Goal: Transaction & Acquisition: Book appointment/travel/reservation

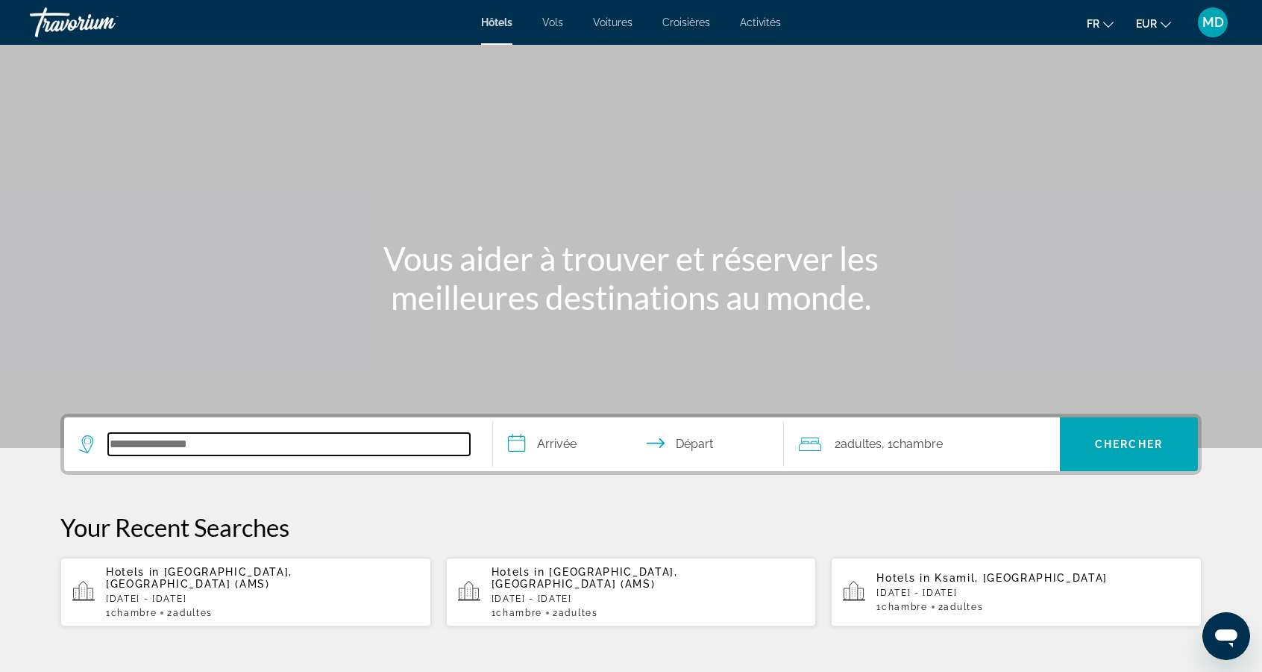
click at [175, 448] on input "Search hotel destination" at bounding box center [289, 444] width 362 height 22
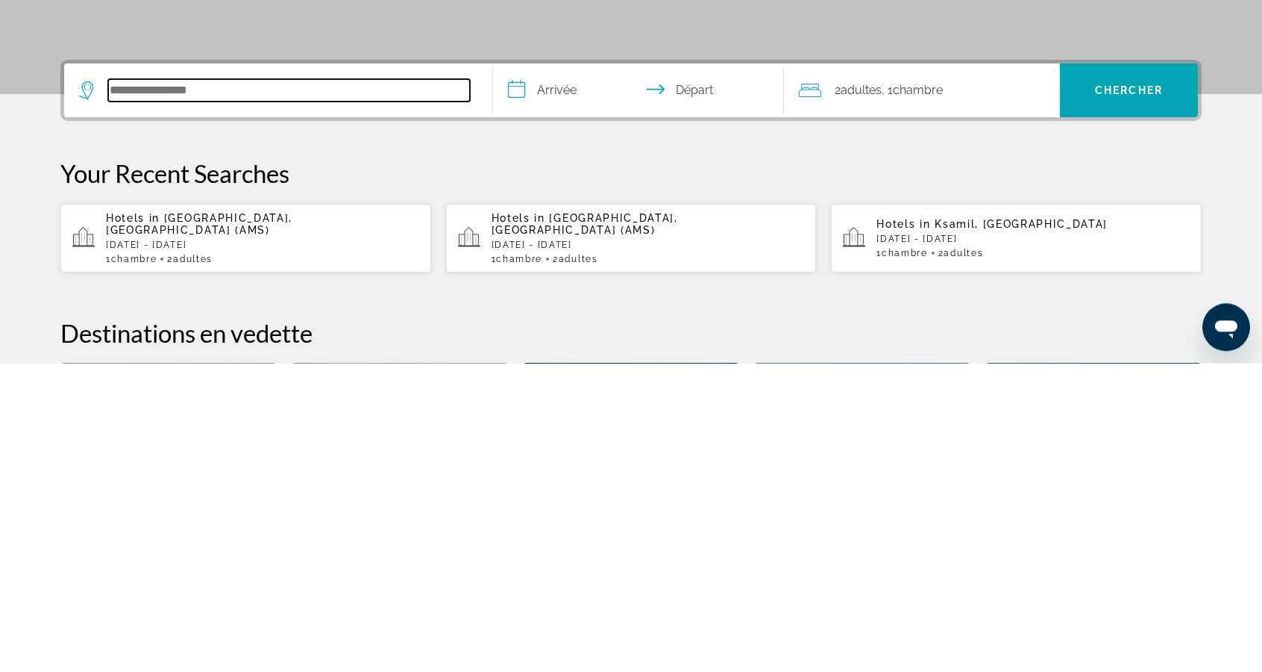
click at [137, 402] on input "Search hotel destination" at bounding box center [289, 399] width 362 height 22
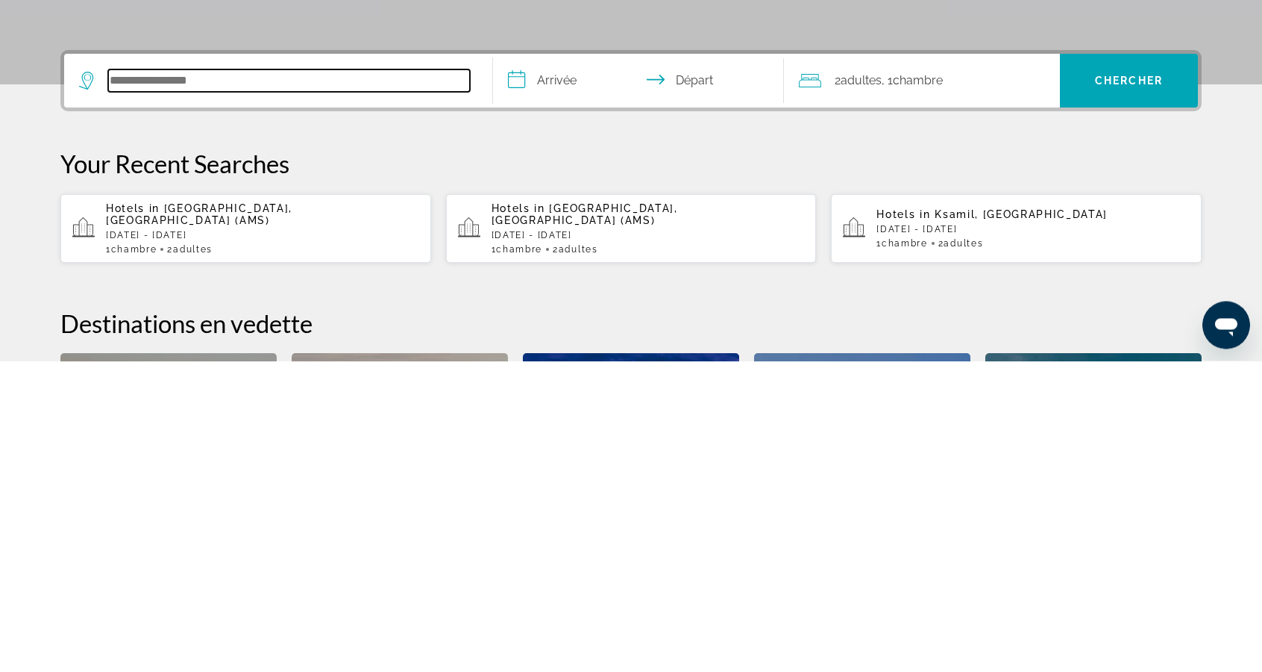
scroll to position [54, 0]
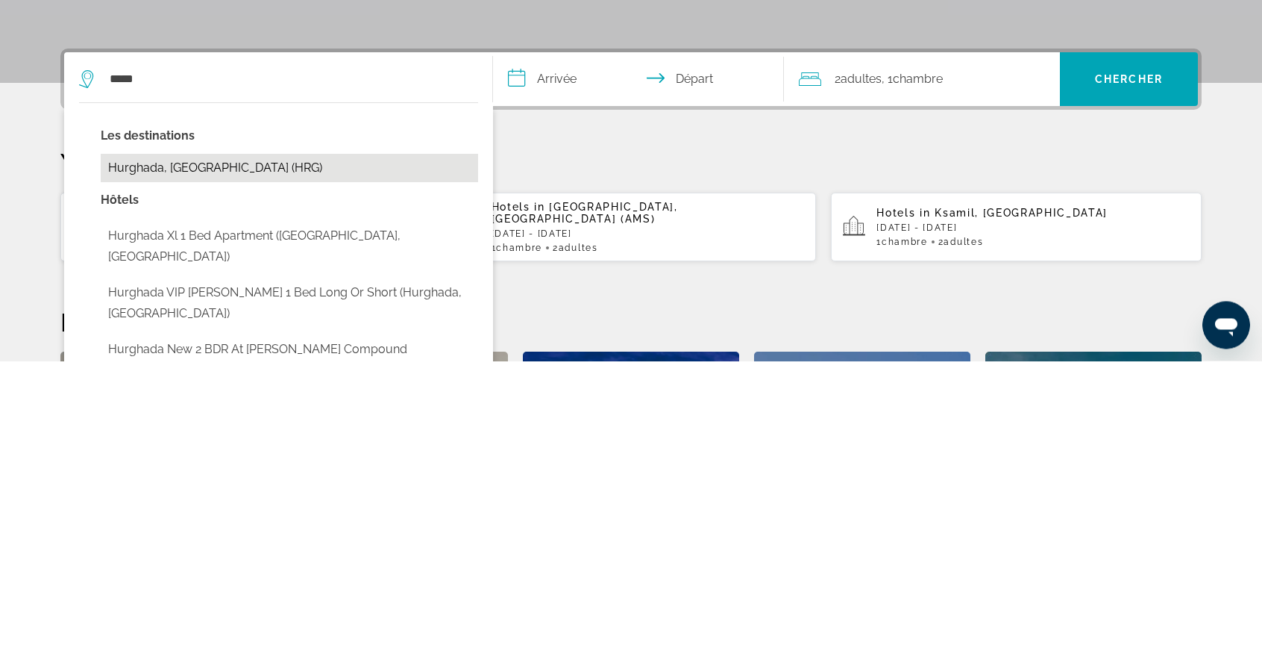
click at [224, 478] on button "Hurghada, [GEOGRAPHIC_DATA] (HRG)" at bounding box center [290, 479] width 378 height 28
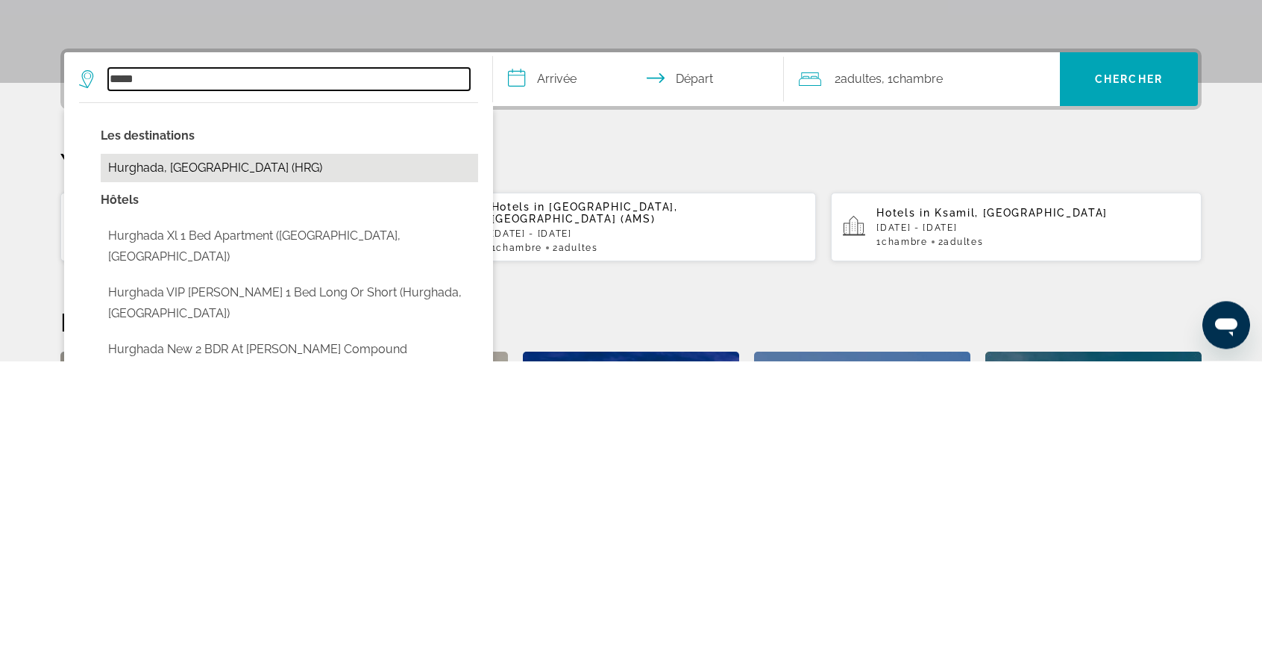
type input "**********"
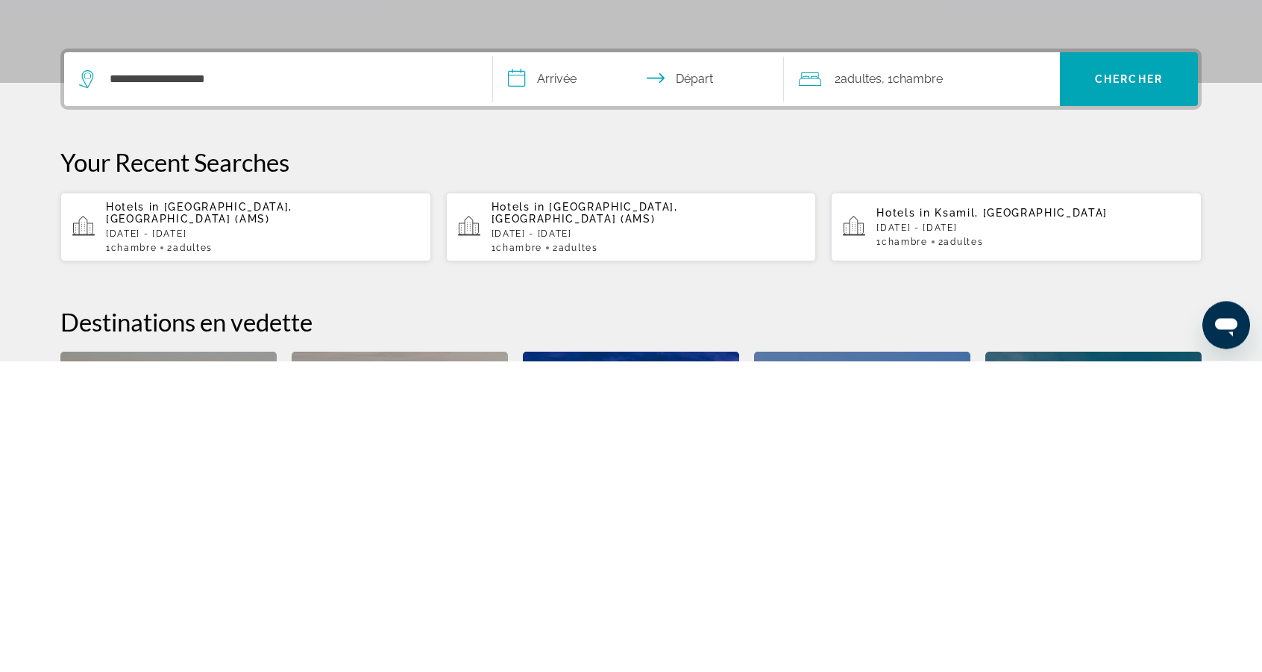
click at [592, 389] on input "**********" at bounding box center [641, 392] width 297 height 58
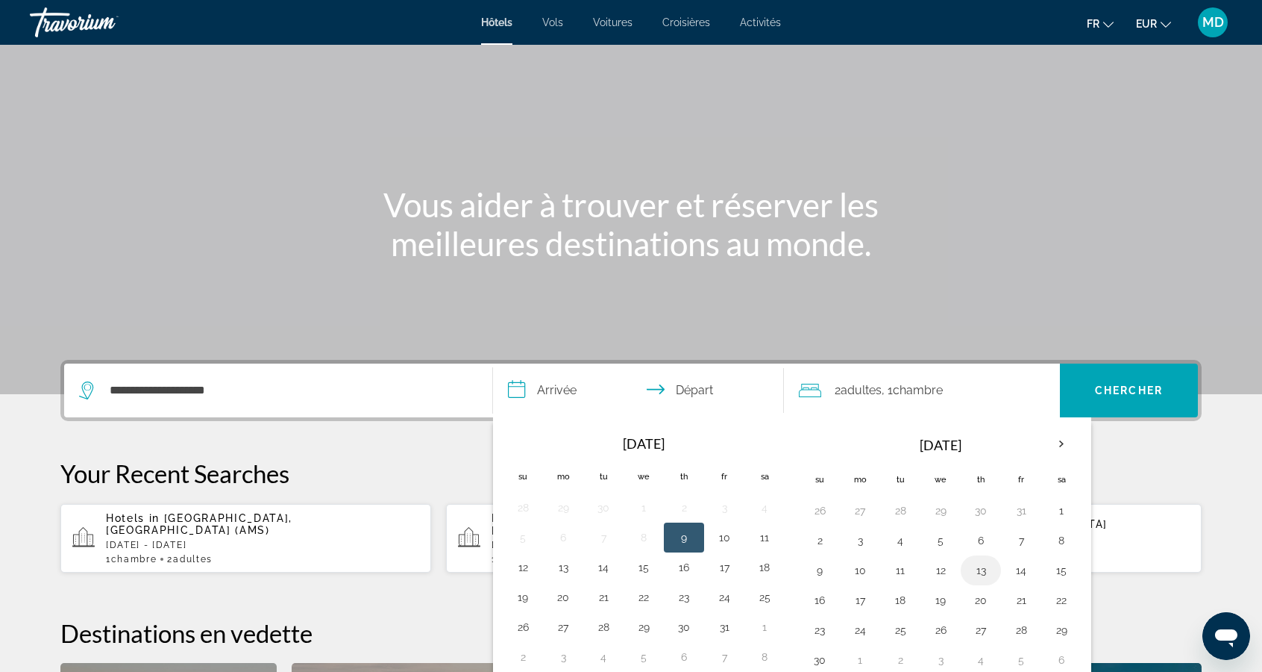
click at [977, 564] on button "13" at bounding box center [981, 570] width 24 height 21
click at [933, 599] on button "19" at bounding box center [941, 599] width 24 height 21
type input "**********"
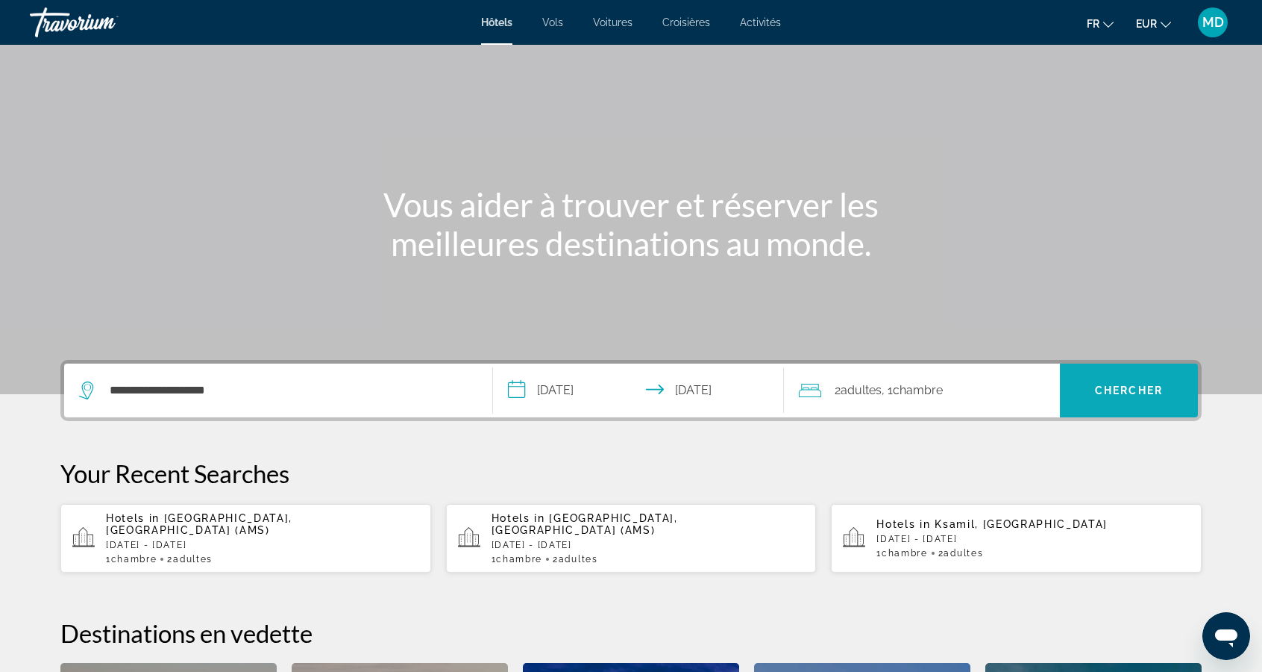
click at [1139, 385] on span "Chercher" at bounding box center [1129, 390] width 68 height 12
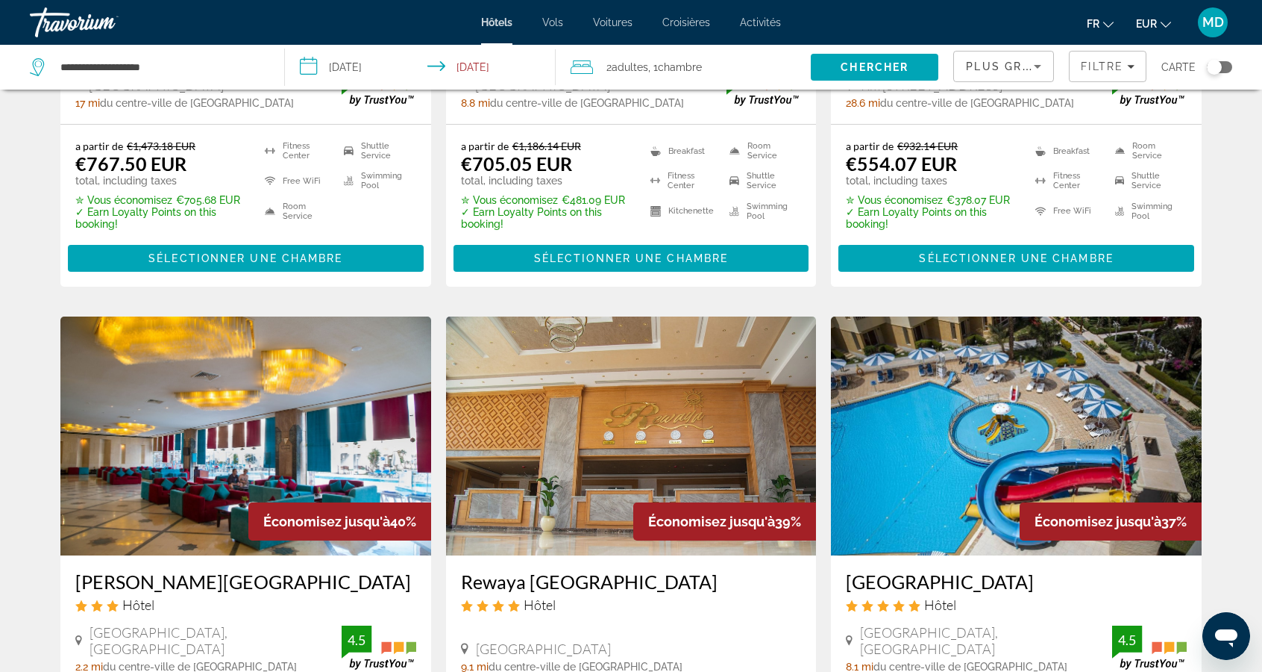
scroll to position [1571, 0]
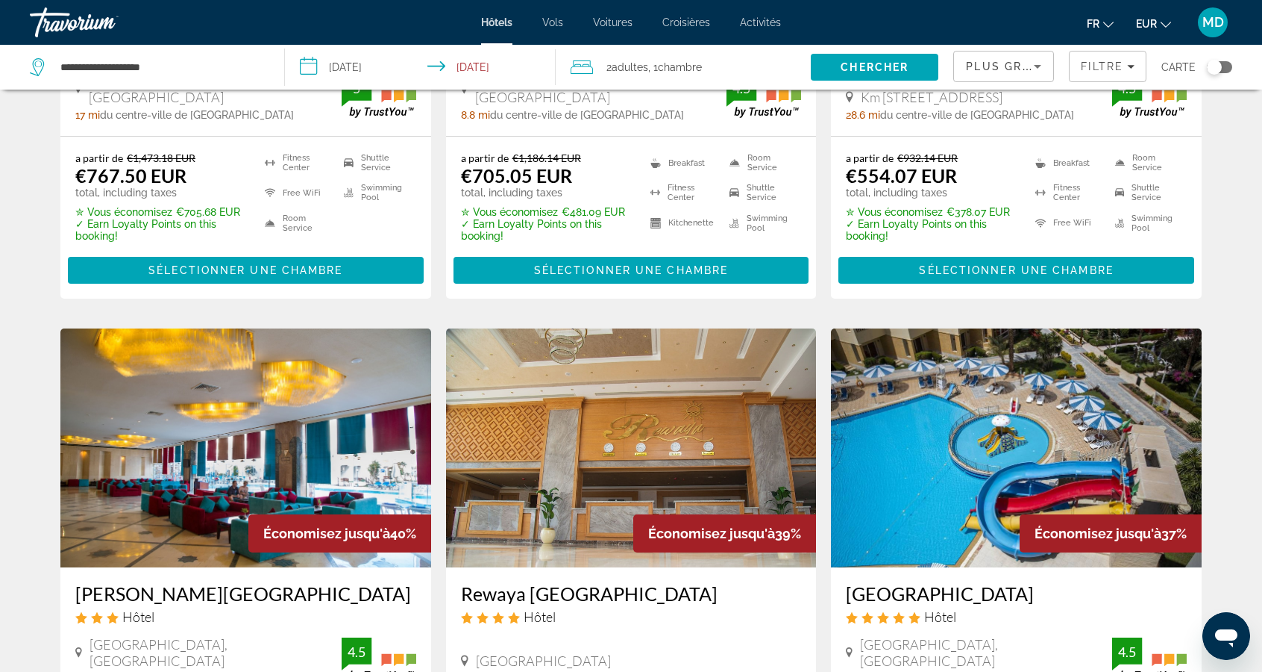
click at [1031, 69] on icon "Sort by" at bounding box center [1038, 66] width 18 height 18
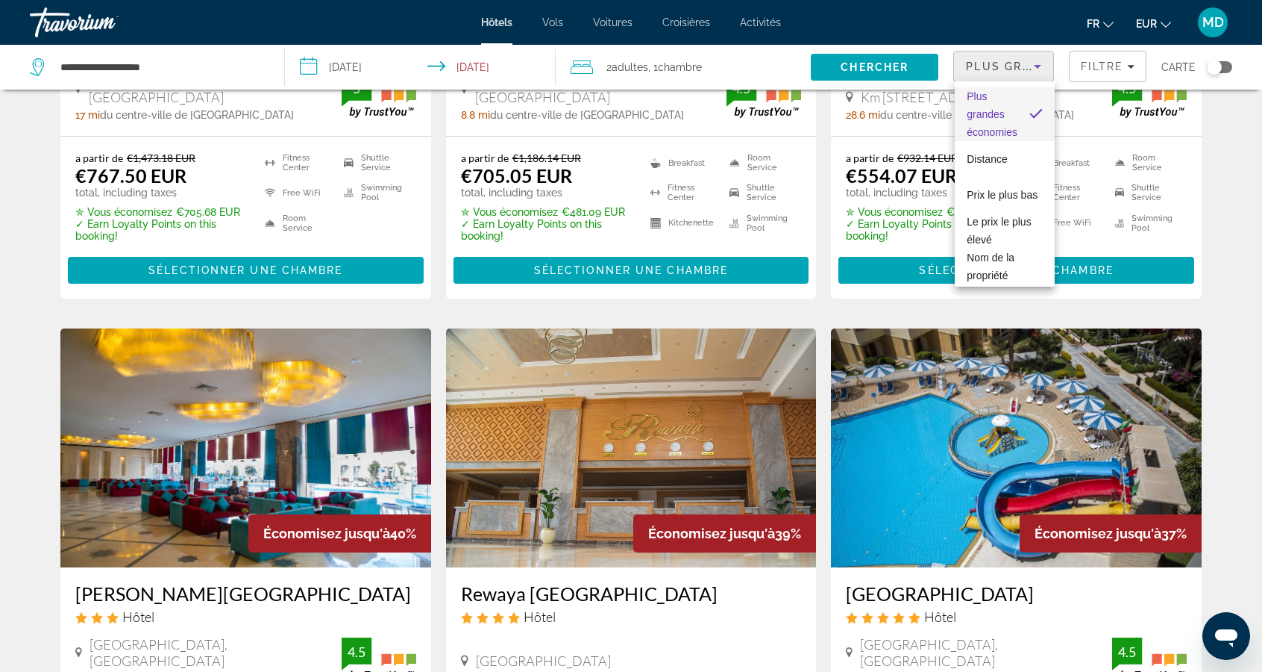
click at [1120, 68] on div at bounding box center [631, 336] width 1262 height 672
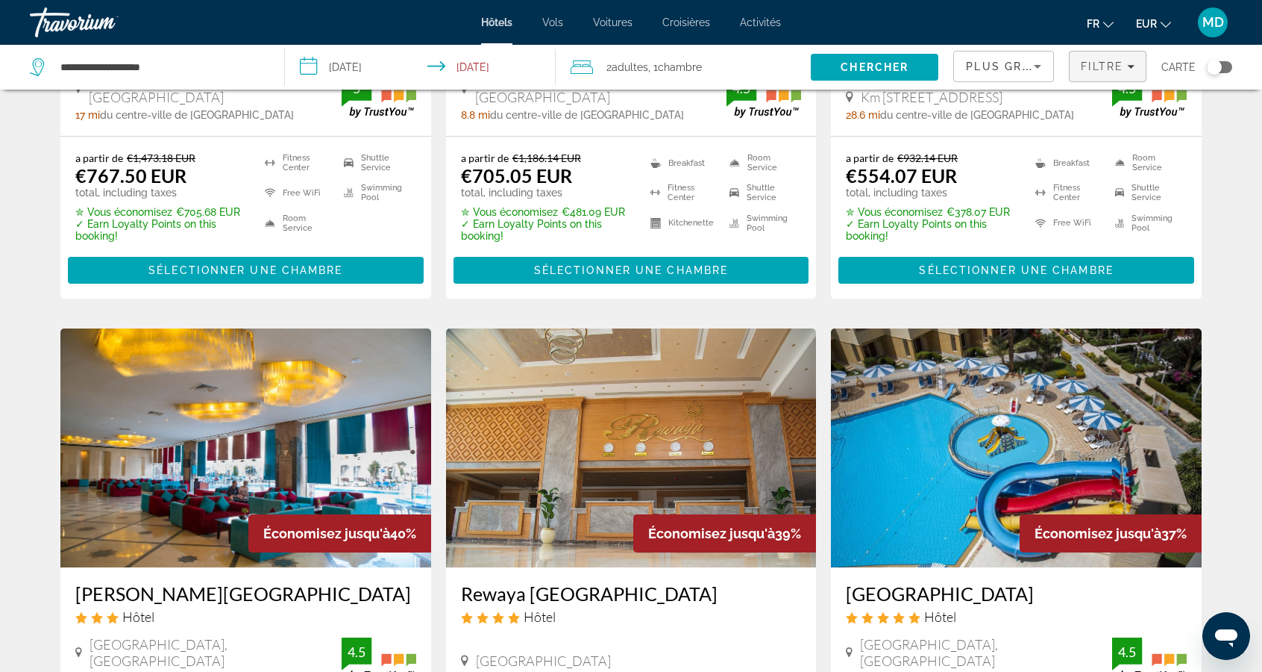
click at [1131, 76] on span "Filters" at bounding box center [1108, 66] width 76 height 36
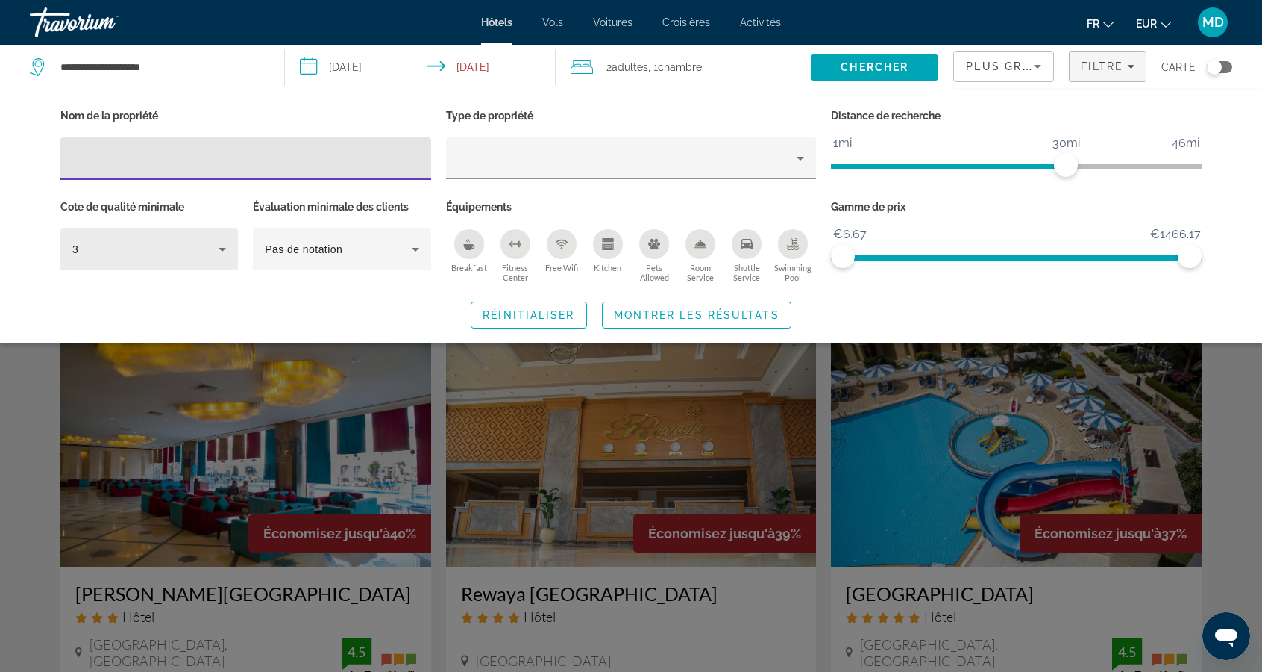
click at [201, 251] on div "3" at bounding box center [145, 249] width 146 height 18
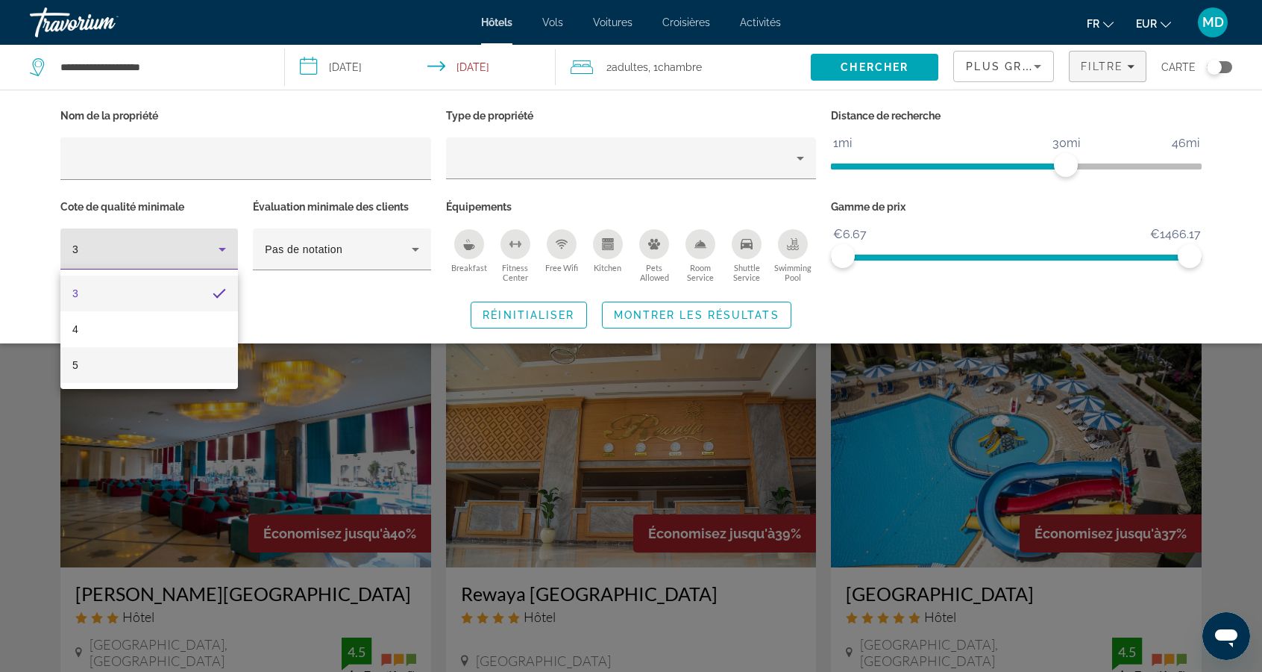
click at [199, 367] on mat-option "5" at bounding box center [149, 365] width 178 height 36
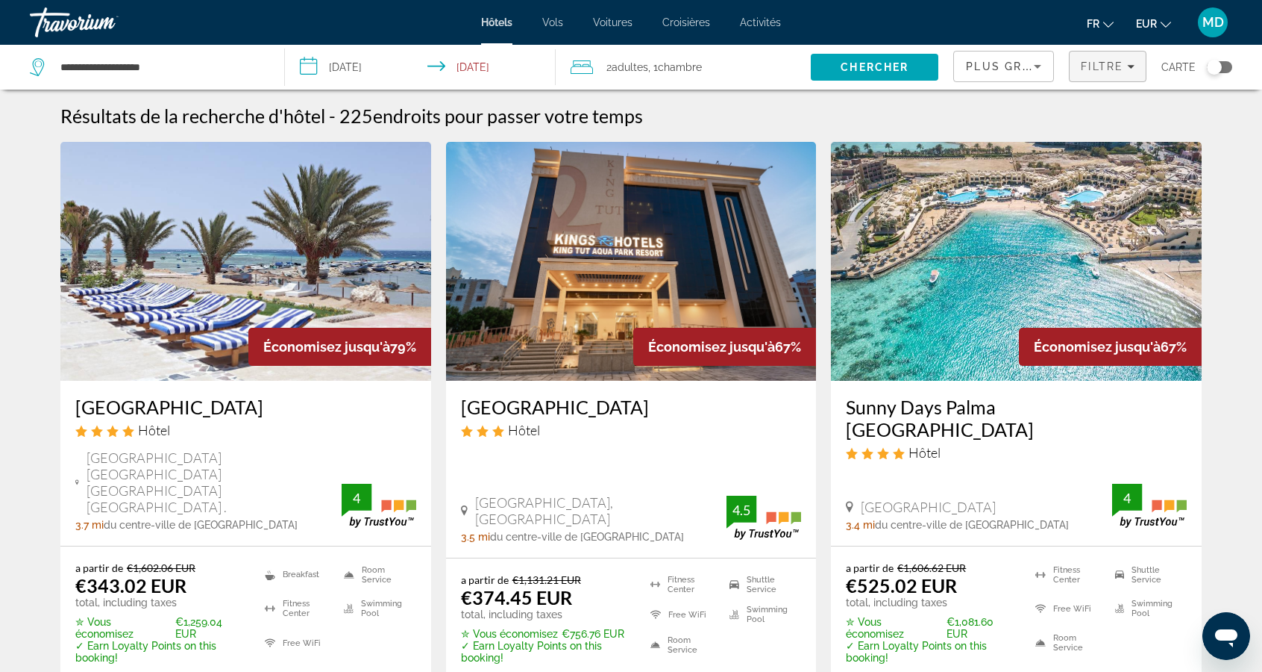
click at [1115, 78] on span "Filters" at bounding box center [1108, 66] width 76 height 36
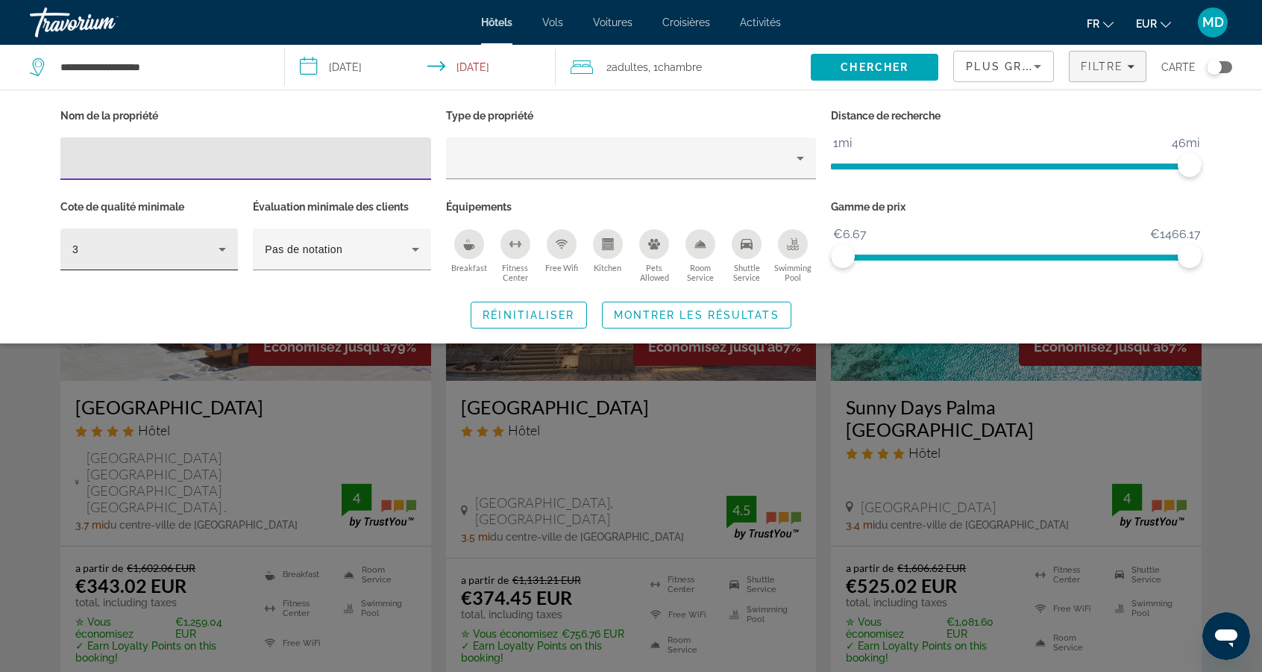
click at [210, 249] on div "3" at bounding box center [145, 249] width 146 height 18
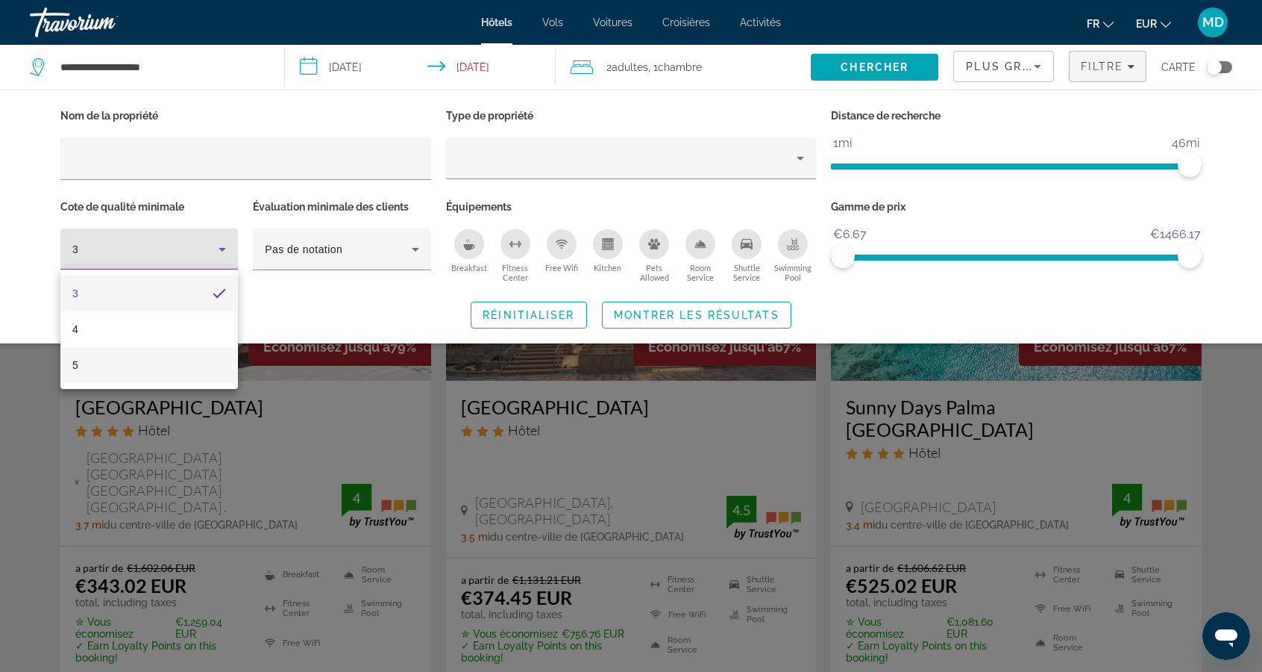
click at [207, 369] on mat-option "5" at bounding box center [149, 365] width 178 height 36
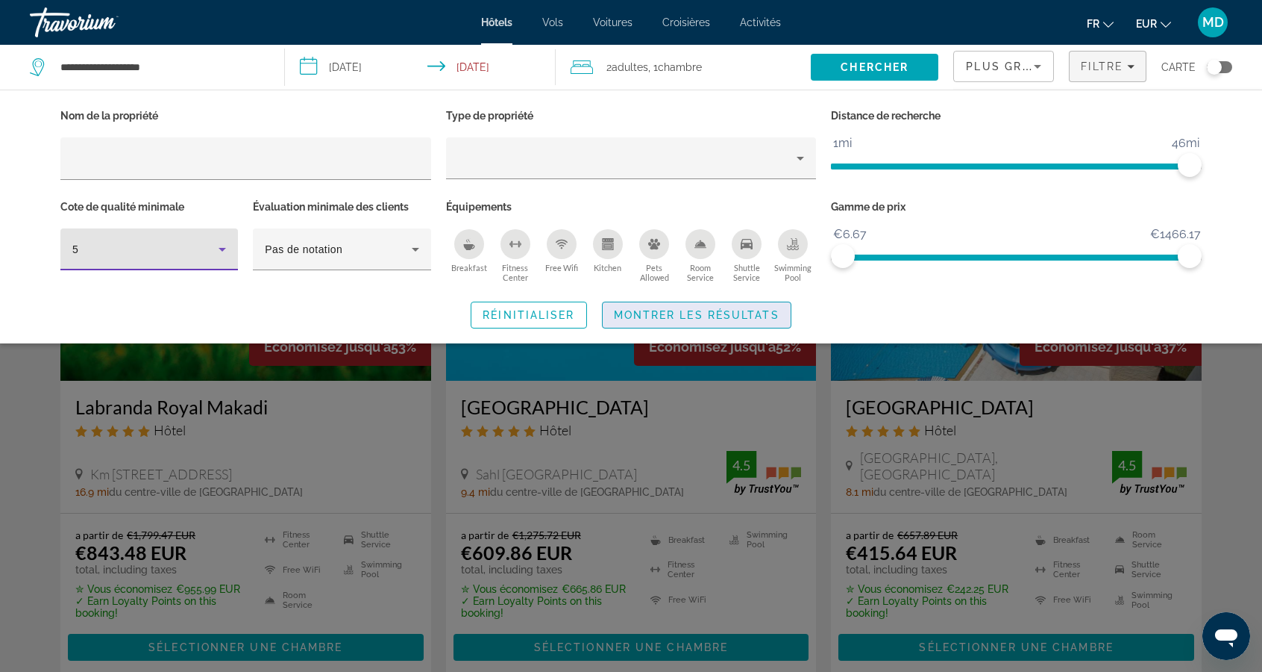
click at [757, 320] on span "Montrer les résultats" at bounding box center [697, 315] width 166 height 12
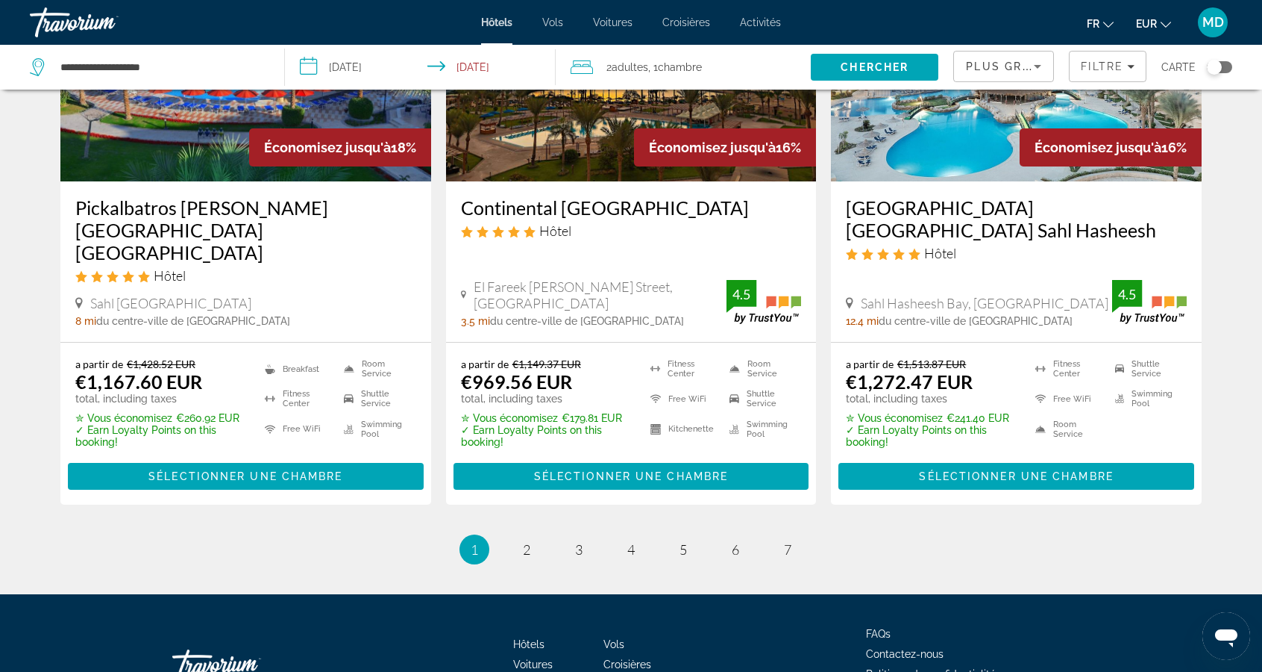
scroll to position [1927, 0]
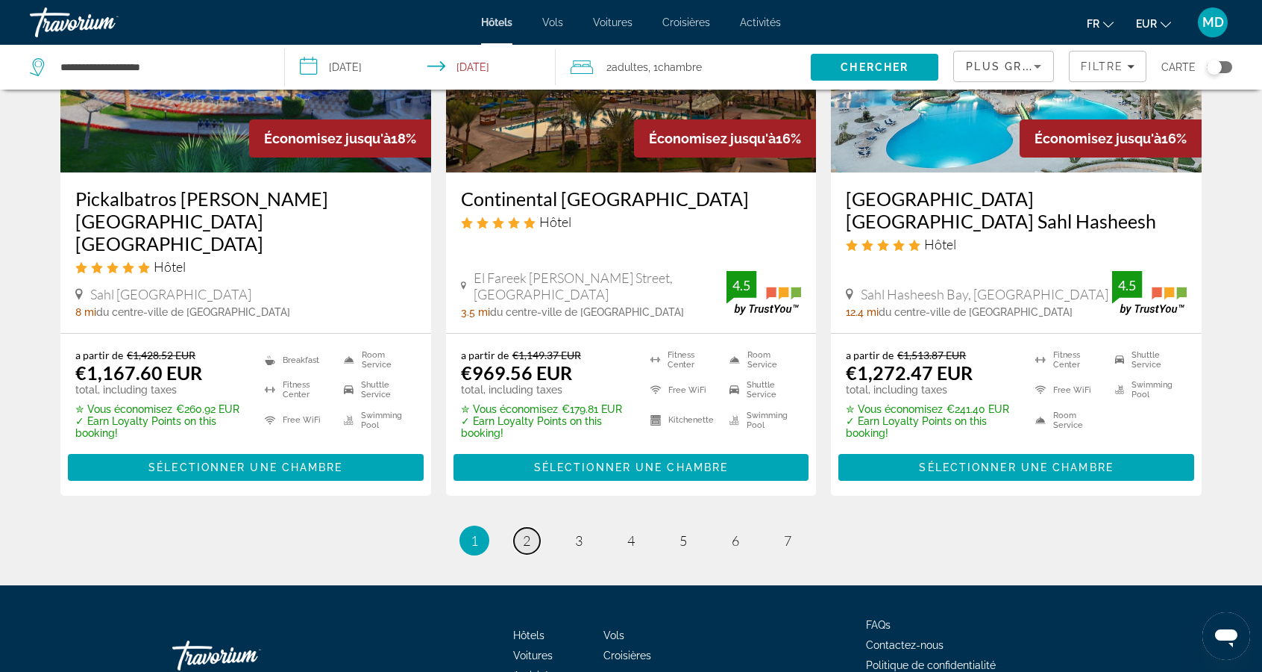
click at [521, 528] on link "page 2" at bounding box center [527, 541] width 26 height 26
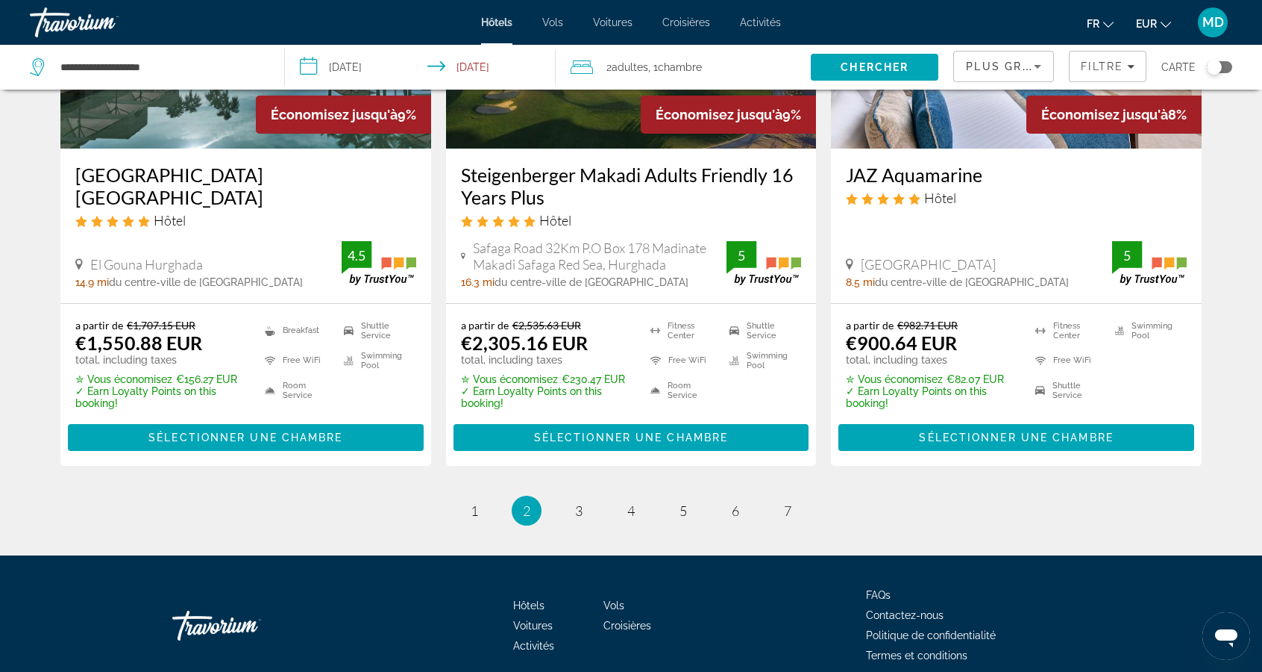
scroll to position [1989, 0]
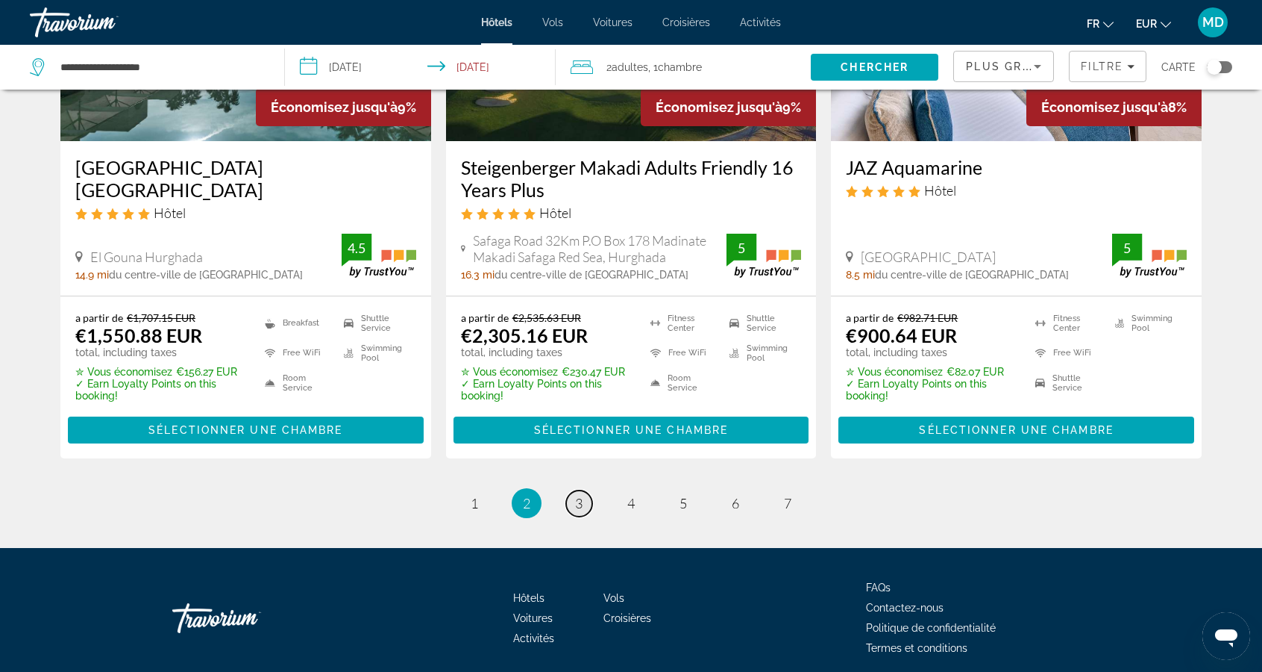
click at [580, 511] on span "3" at bounding box center [578, 503] width 7 height 16
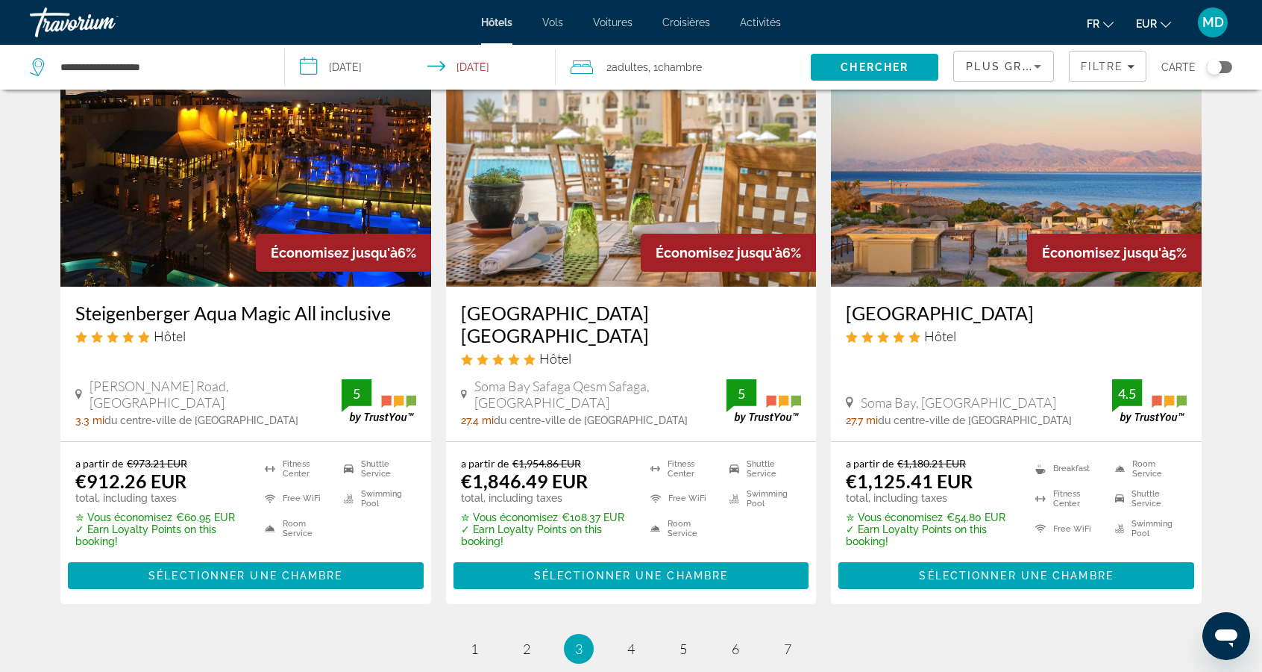
scroll to position [1831, 0]
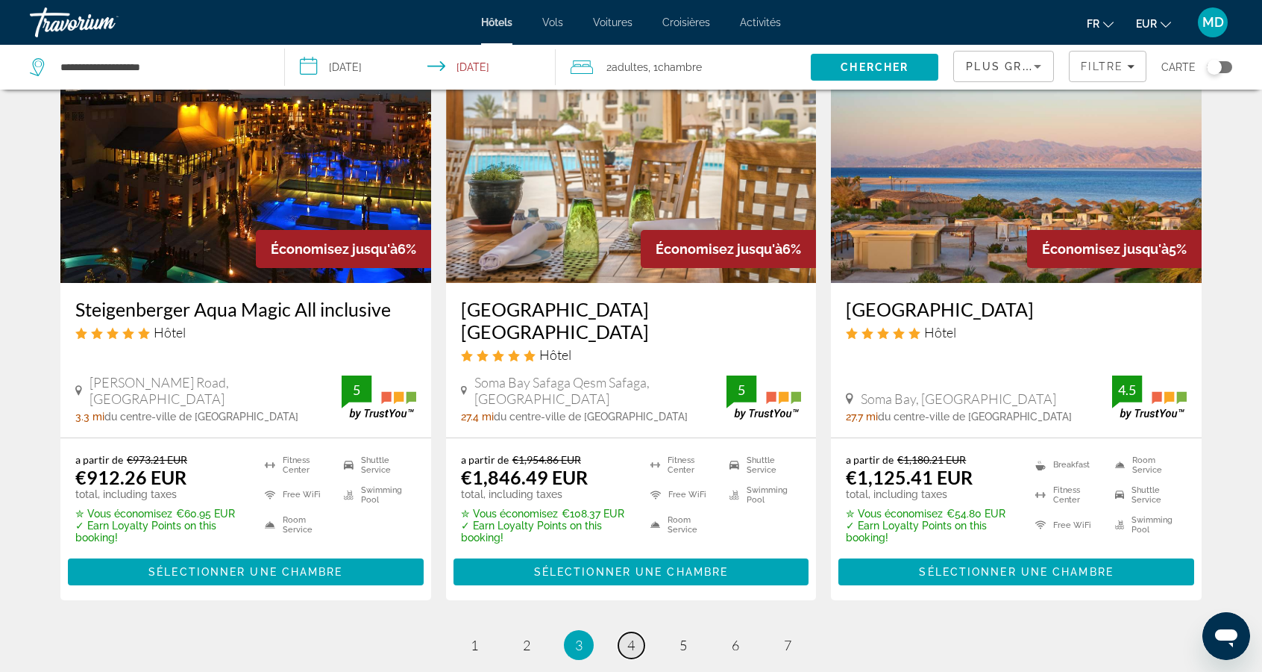
click at [634, 632] on link "page 4" at bounding box center [632, 645] width 26 height 26
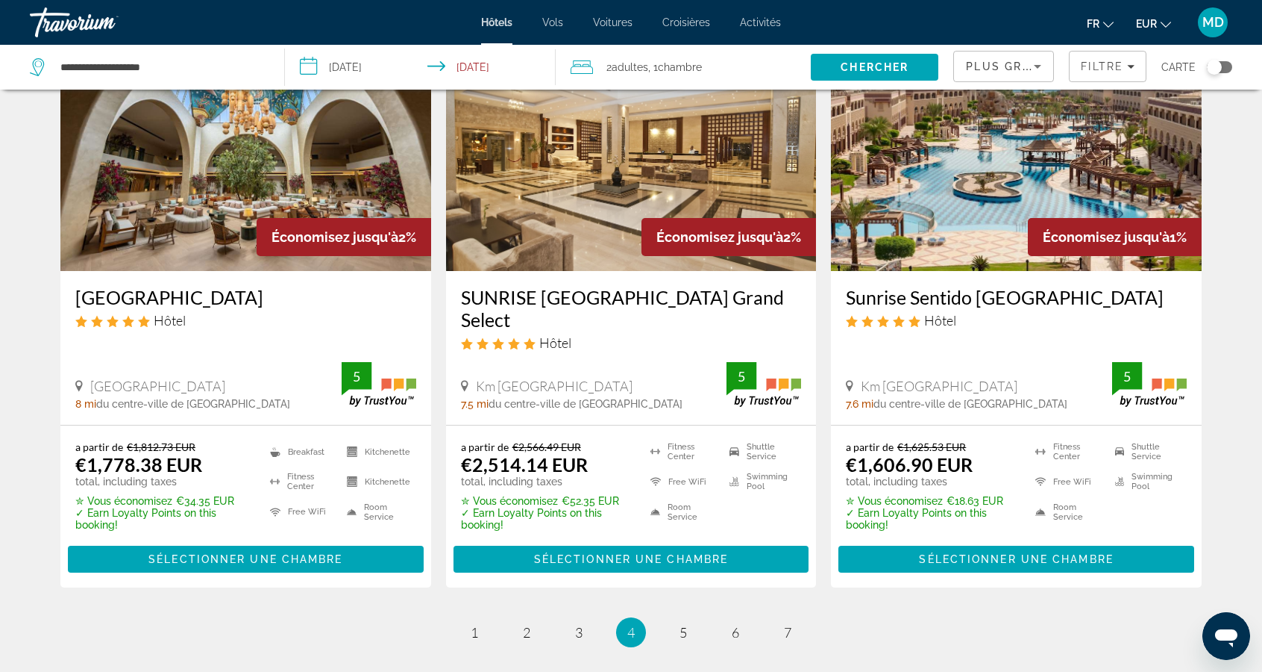
scroll to position [1833, 0]
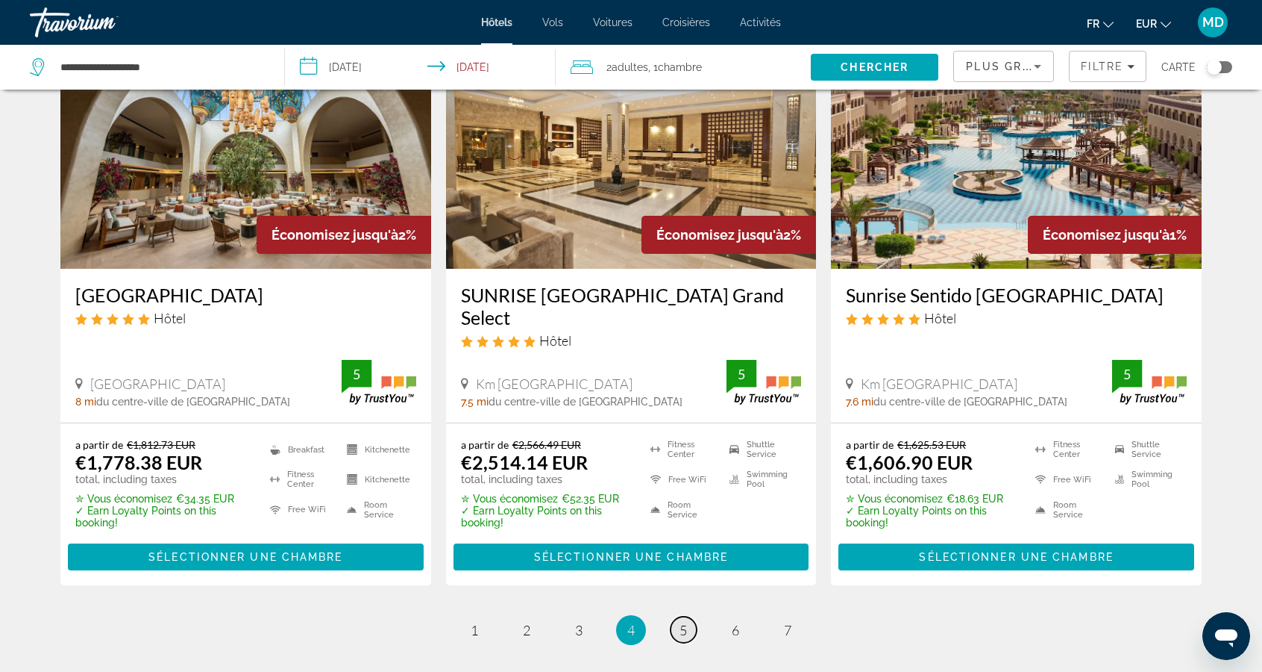
click at [688, 616] on link "page 5" at bounding box center [684, 629] width 26 height 26
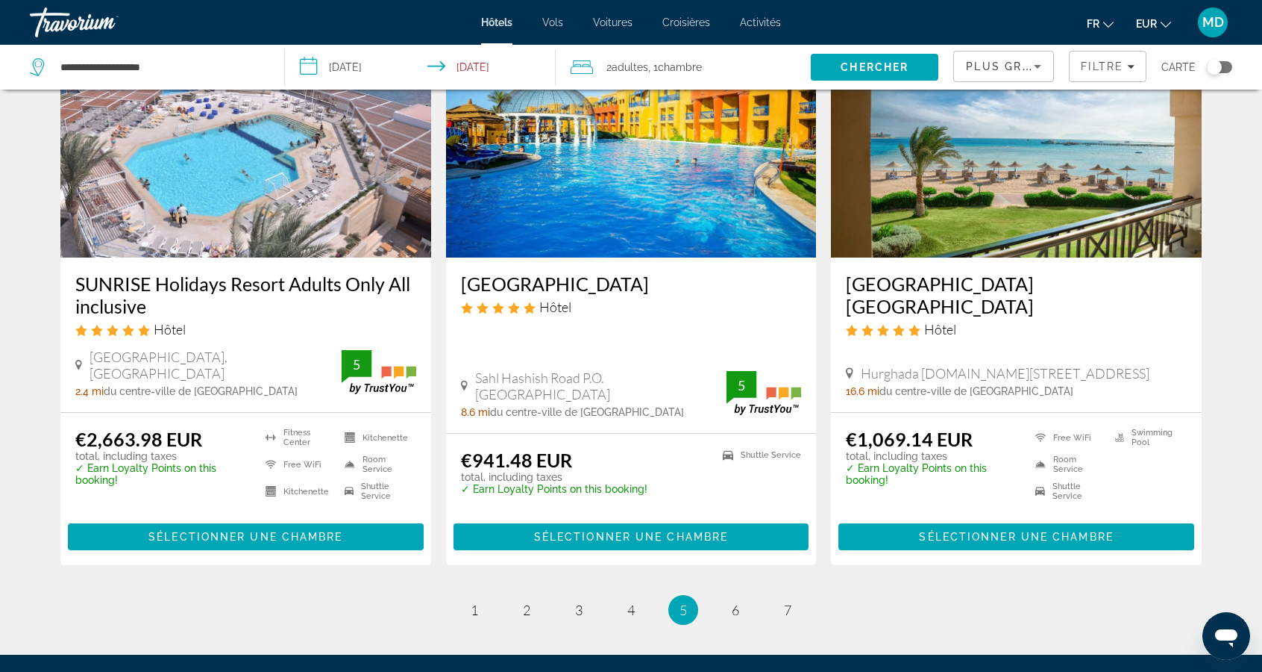
scroll to position [1821, 0]
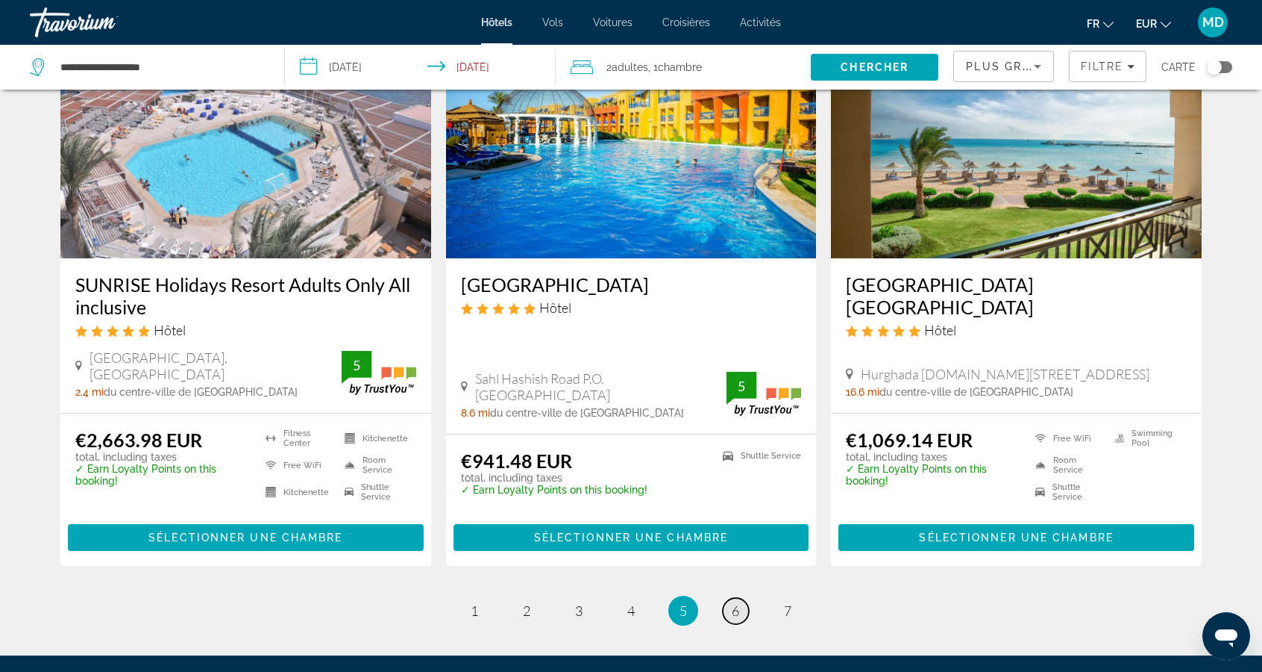
click at [740, 598] on link "page 6" at bounding box center [736, 611] width 26 height 26
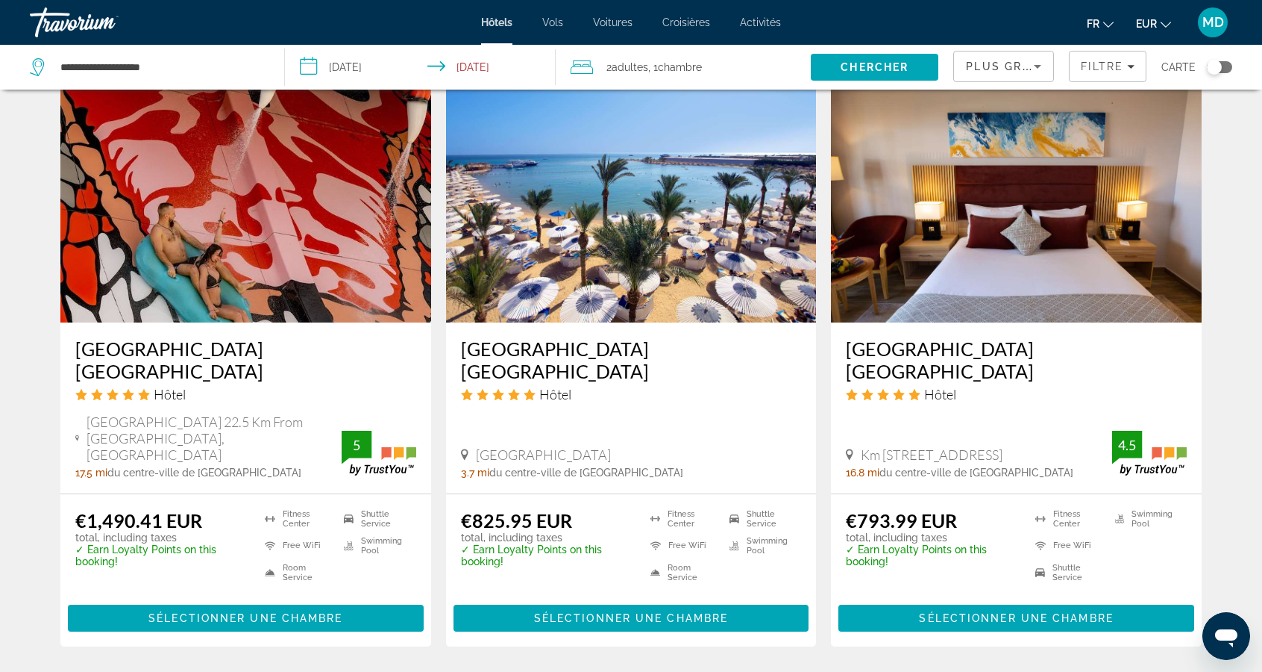
scroll to position [1756, 0]
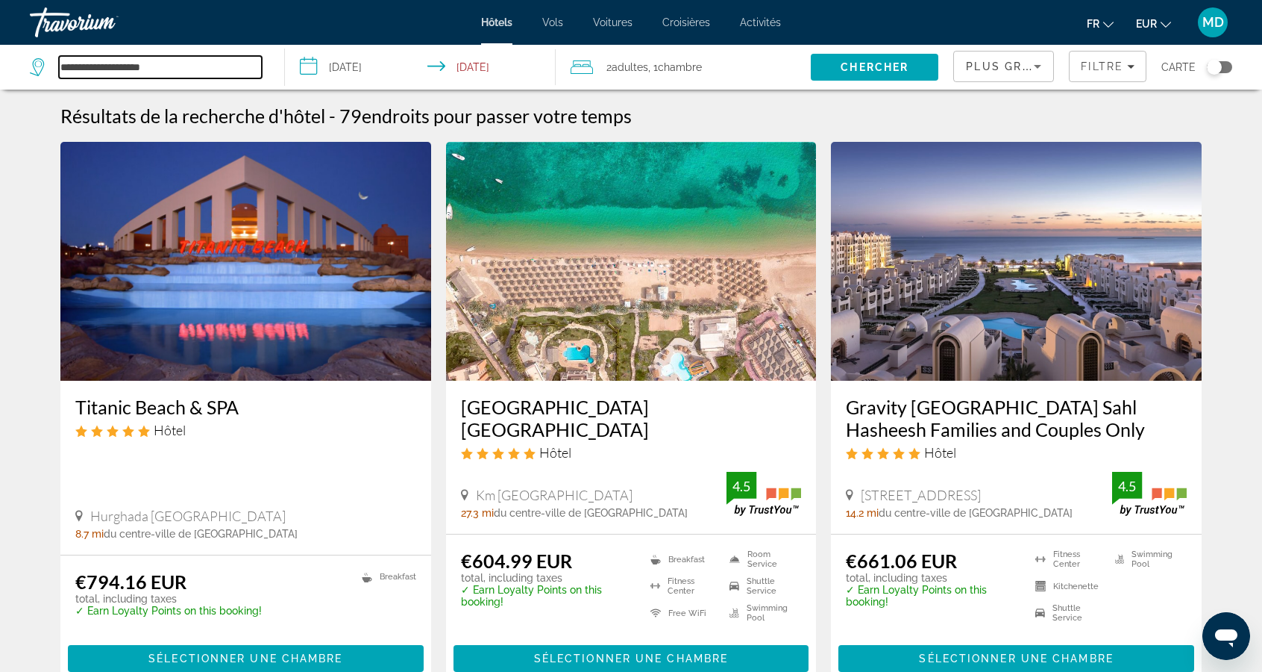
click at [237, 66] on input "**********" at bounding box center [160, 67] width 203 height 22
type input "*********"
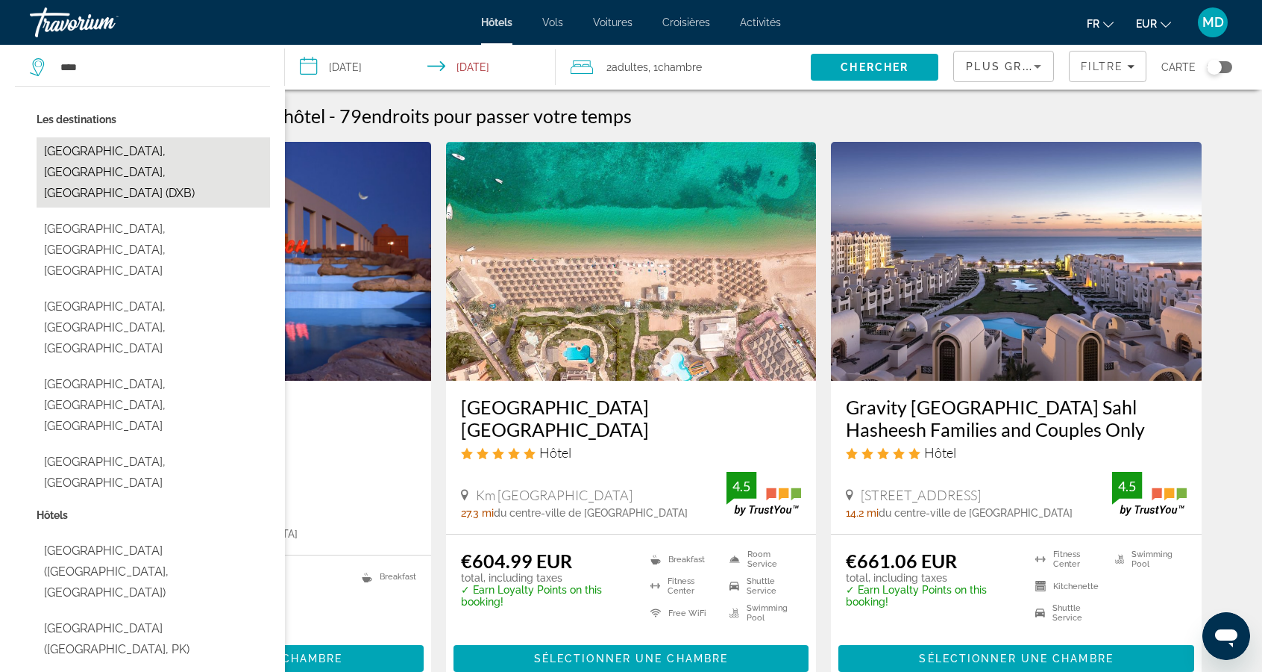
click at [78, 154] on button "[GEOGRAPHIC_DATA], [GEOGRAPHIC_DATA], [GEOGRAPHIC_DATA] (DXB)" at bounding box center [154, 172] width 234 height 70
type input "**********"
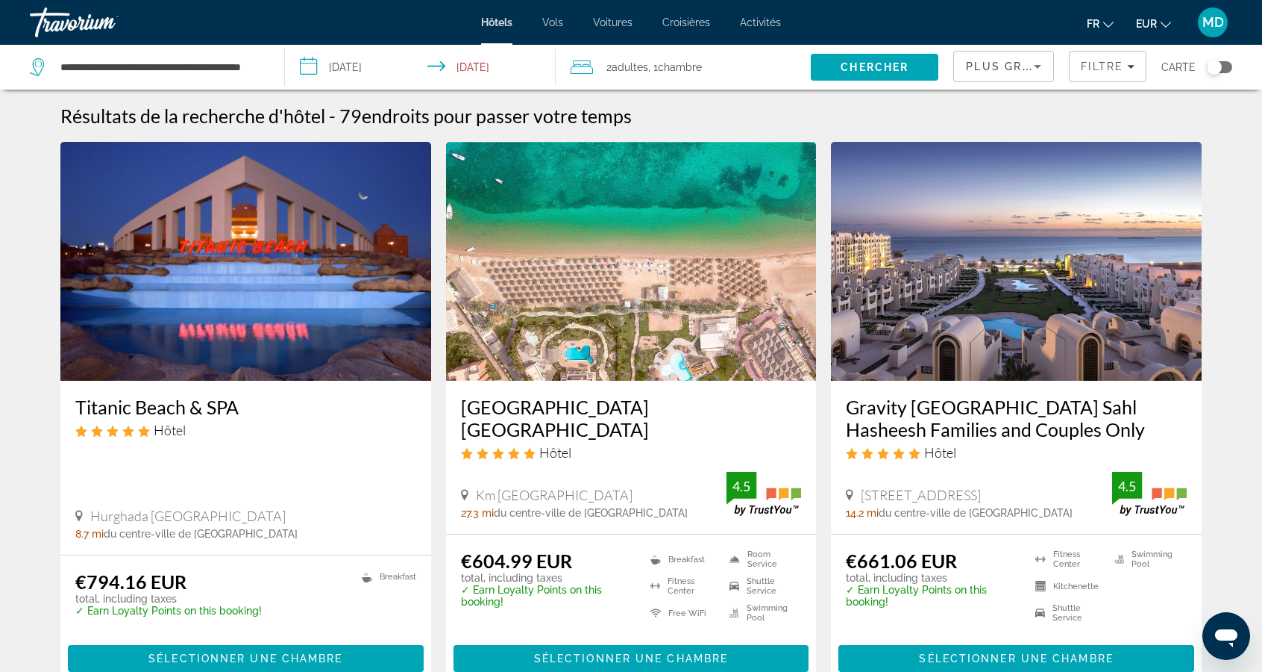
click at [342, 60] on input "**********" at bounding box center [423, 69] width 276 height 49
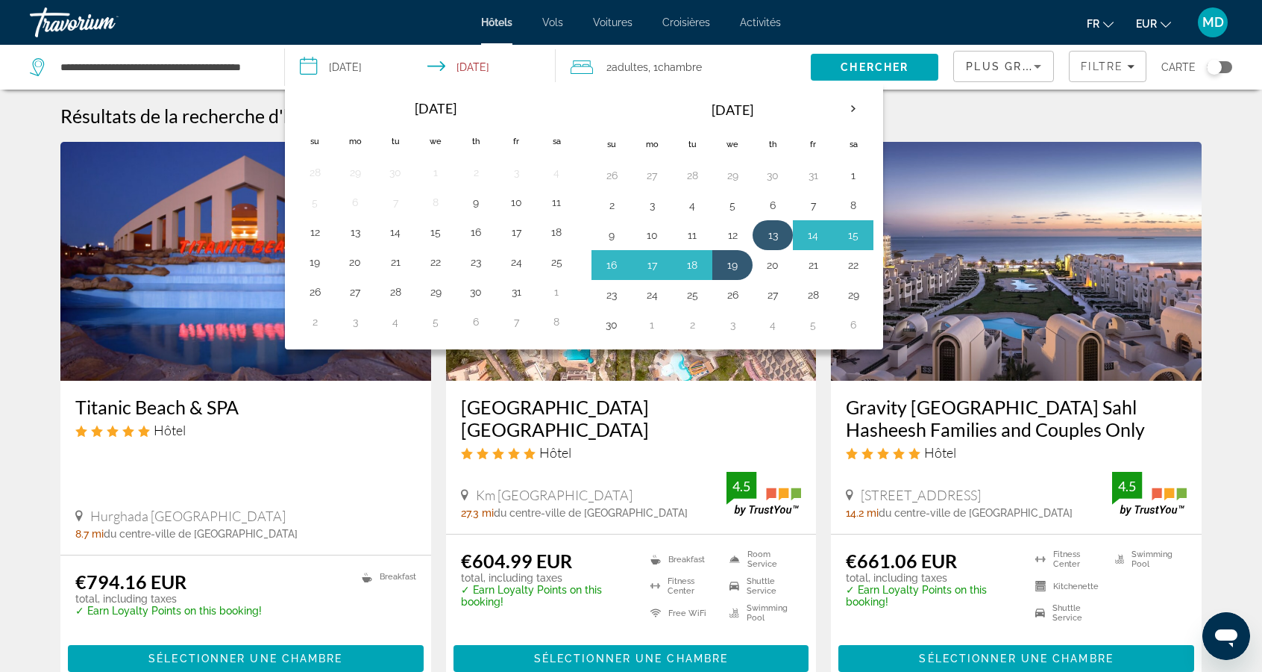
click at [770, 231] on button "13" at bounding box center [773, 235] width 24 height 21
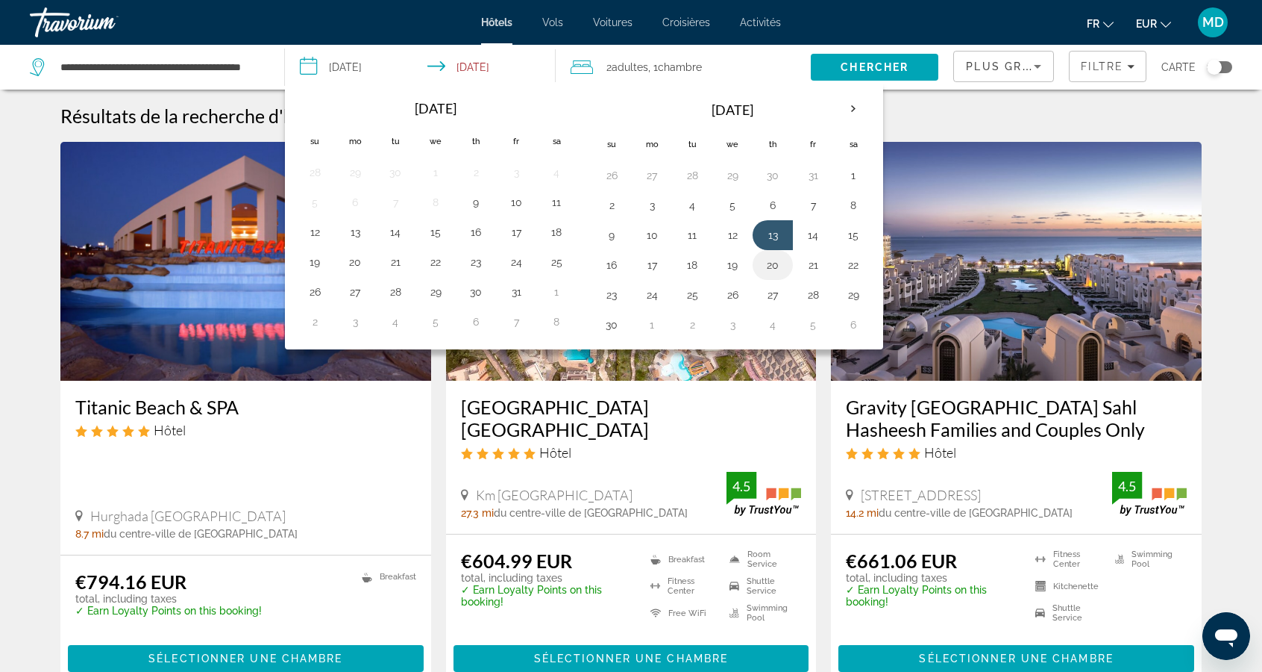
click at [769, 263] on button "20" at bounding box center [773, 264] width 24 height 21
type input "**********"
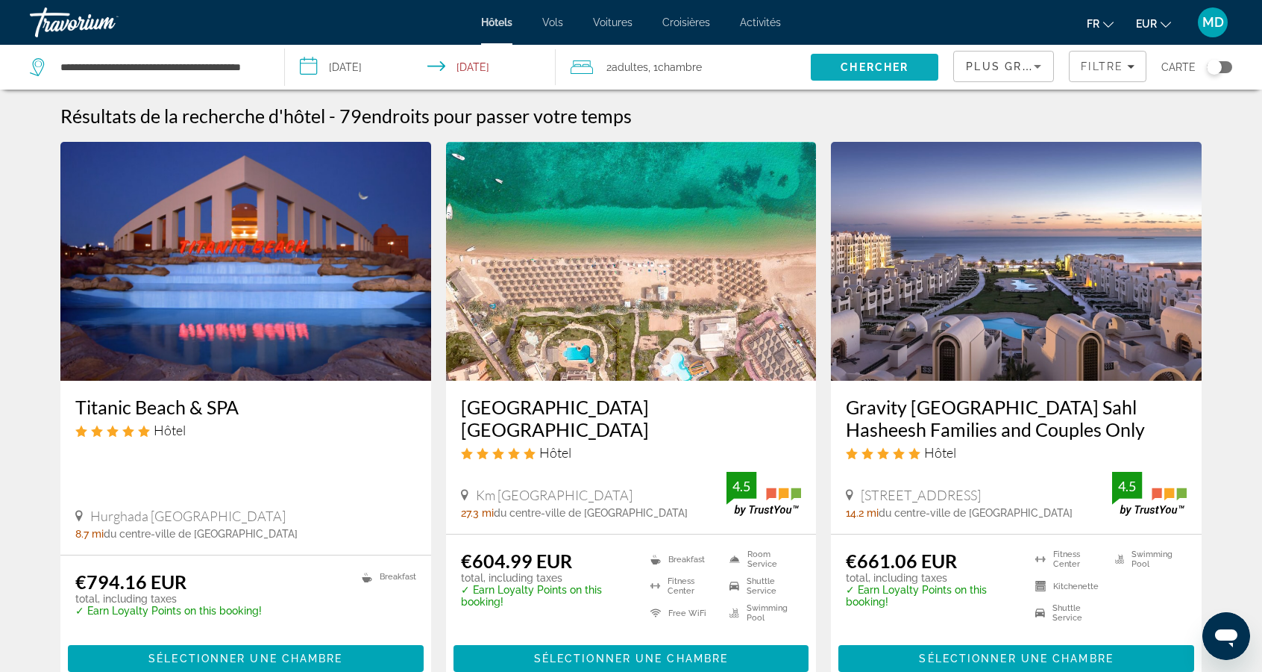
click at [913, 78] on span "Search" at bounding box center [875, 67] width 128 height 36
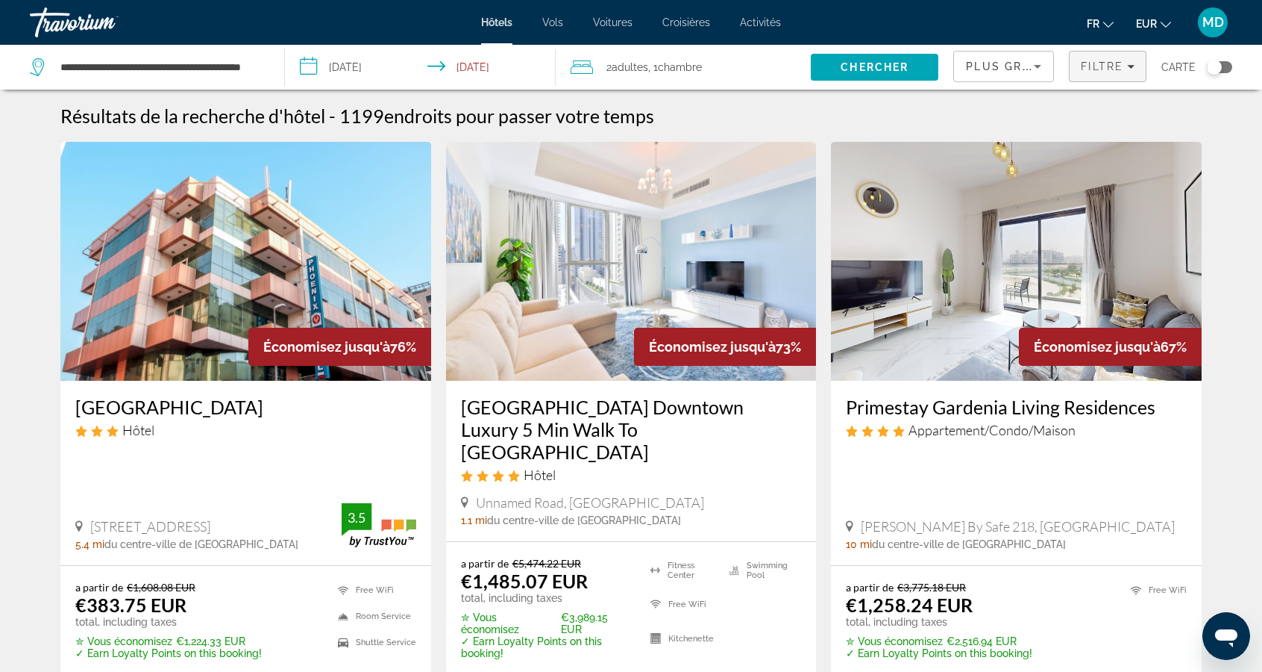
click at [1116, 64] on span "Filtre" at bounding box center [1102, 66] width 43 height 12
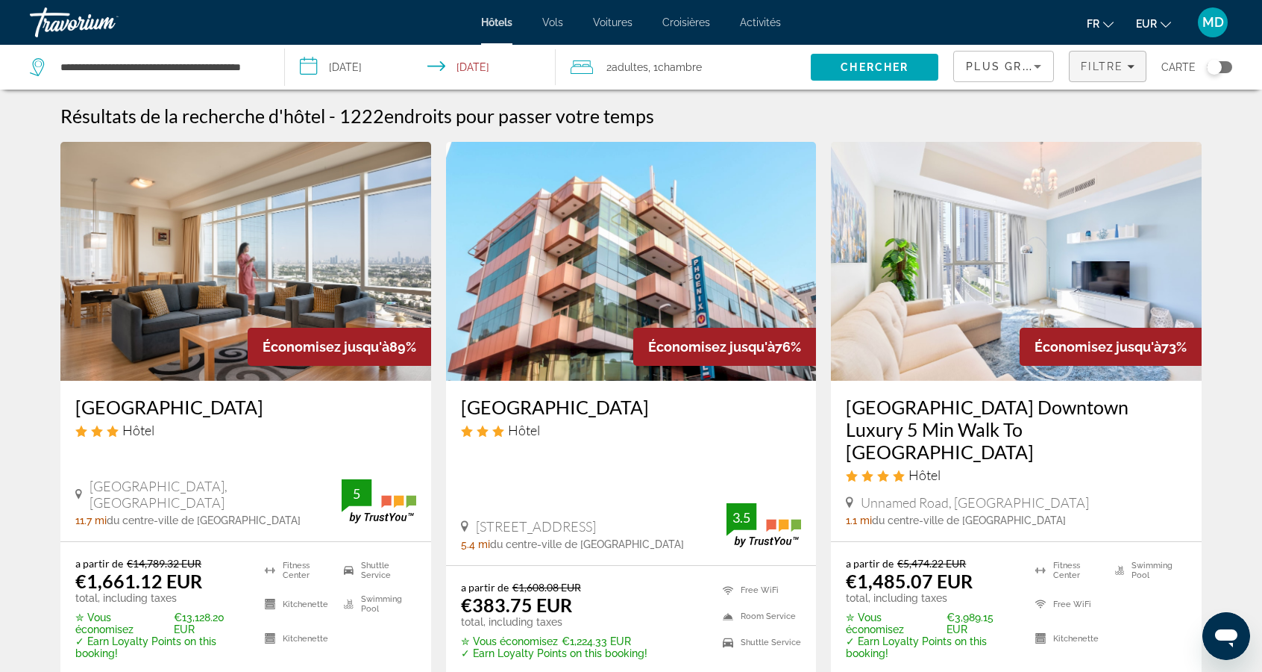
click at [1113, 64] on span "Filtre" at bounding box center [1102, 66] width 43 height 12
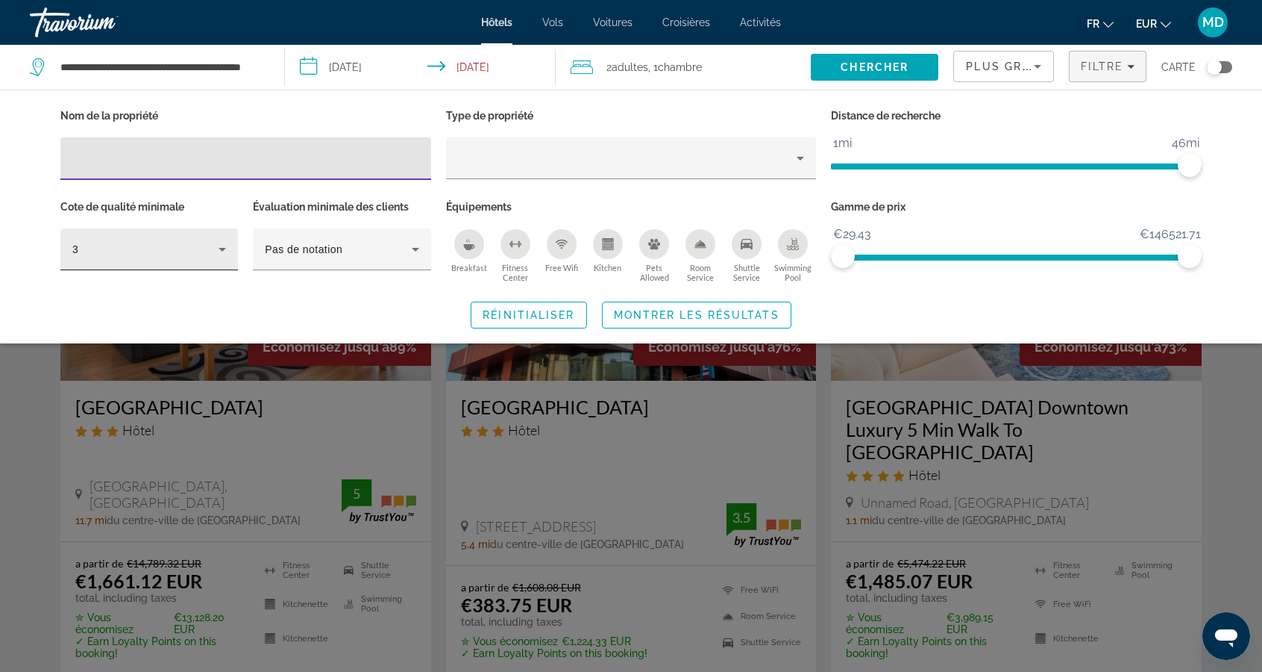
click at [216, 246] on icon "Hotel Filters" at bounding box center [222, 249] width 18 height 18
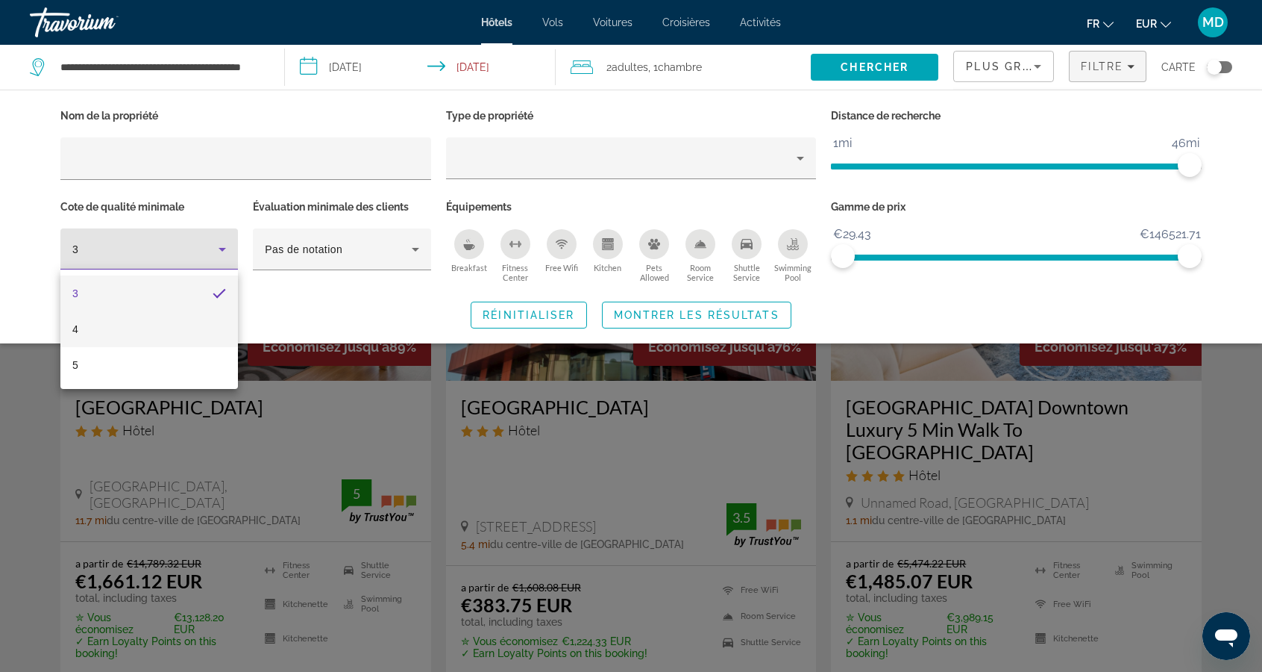
click at [201, 337] on mat-option "4" at bounding box center [149, 329] width 178 height 36
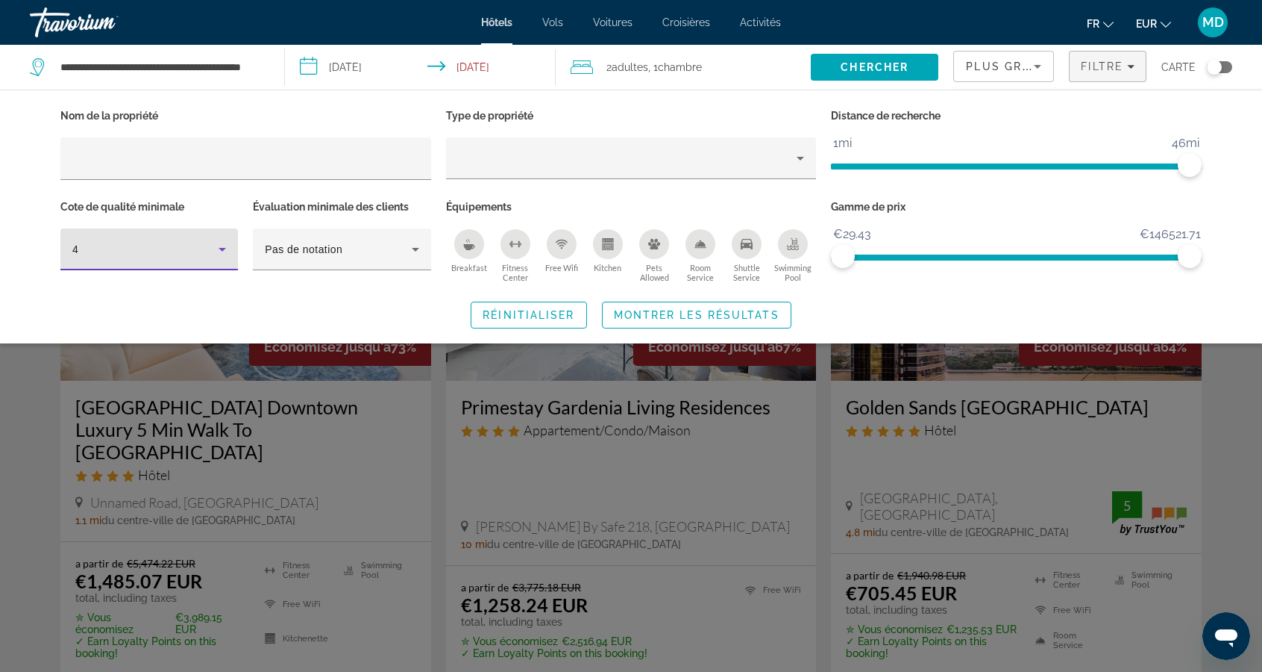
click at [218, 249] on icon "Hotel Filters" at bounding box center [222, 249] width 18 height 18
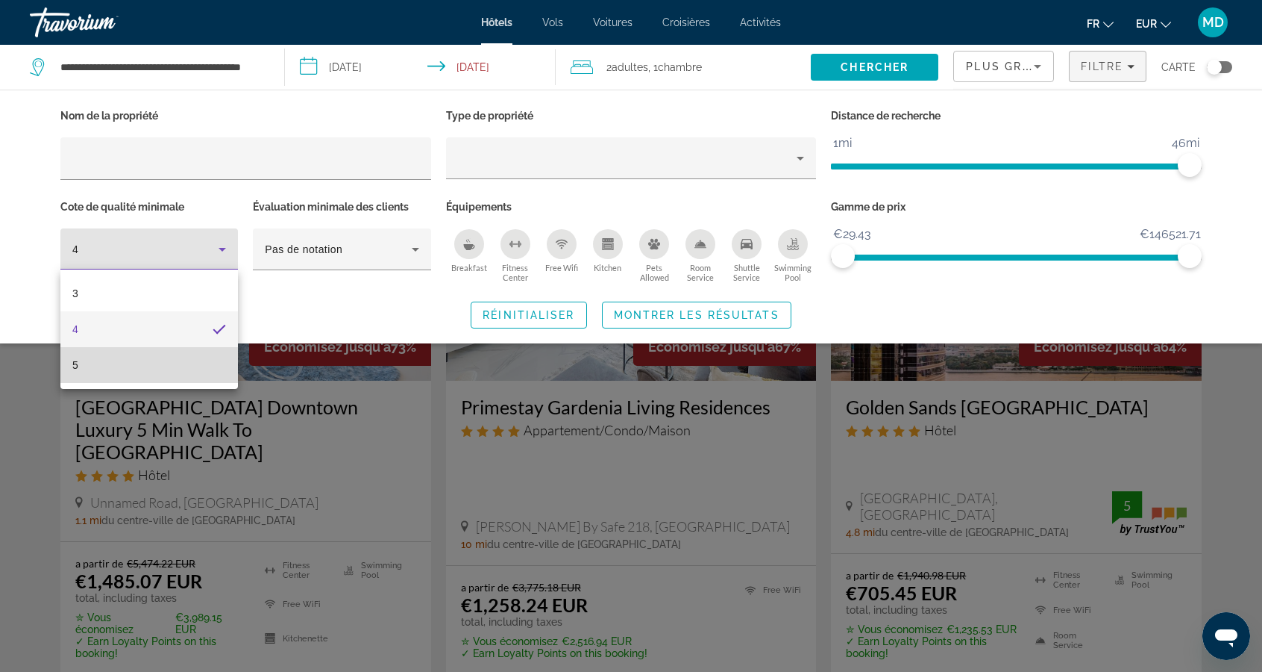
click at [197, 371] on mat-option "5" at bounding box center [149, 365] width 178 height 36
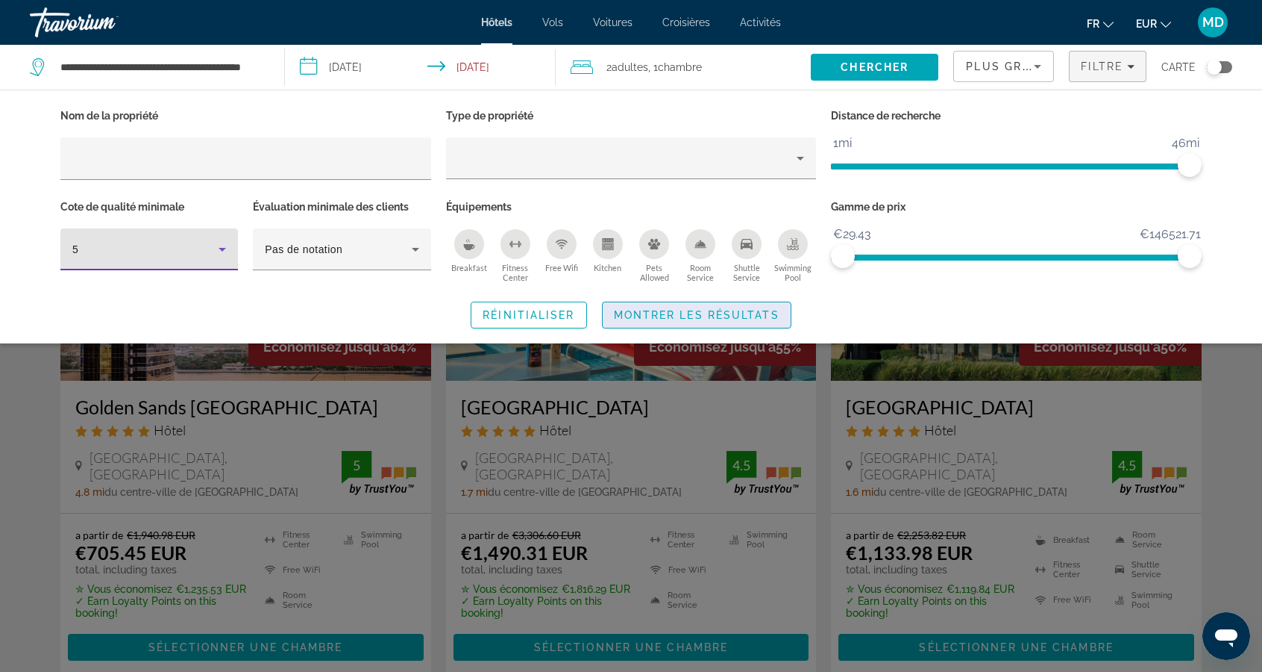
click at [680, 317] on span "Montrer les résultats" at bounding box center [697, 315] width 166 height 12
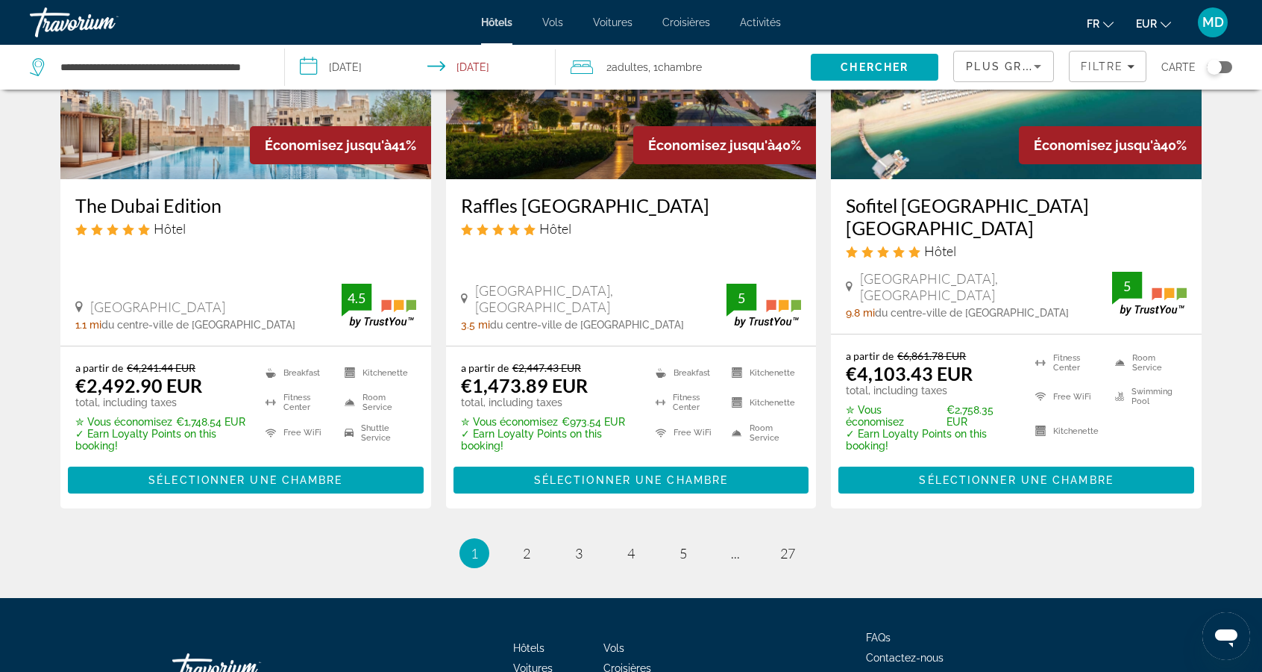
scroll to position [1931, 0]
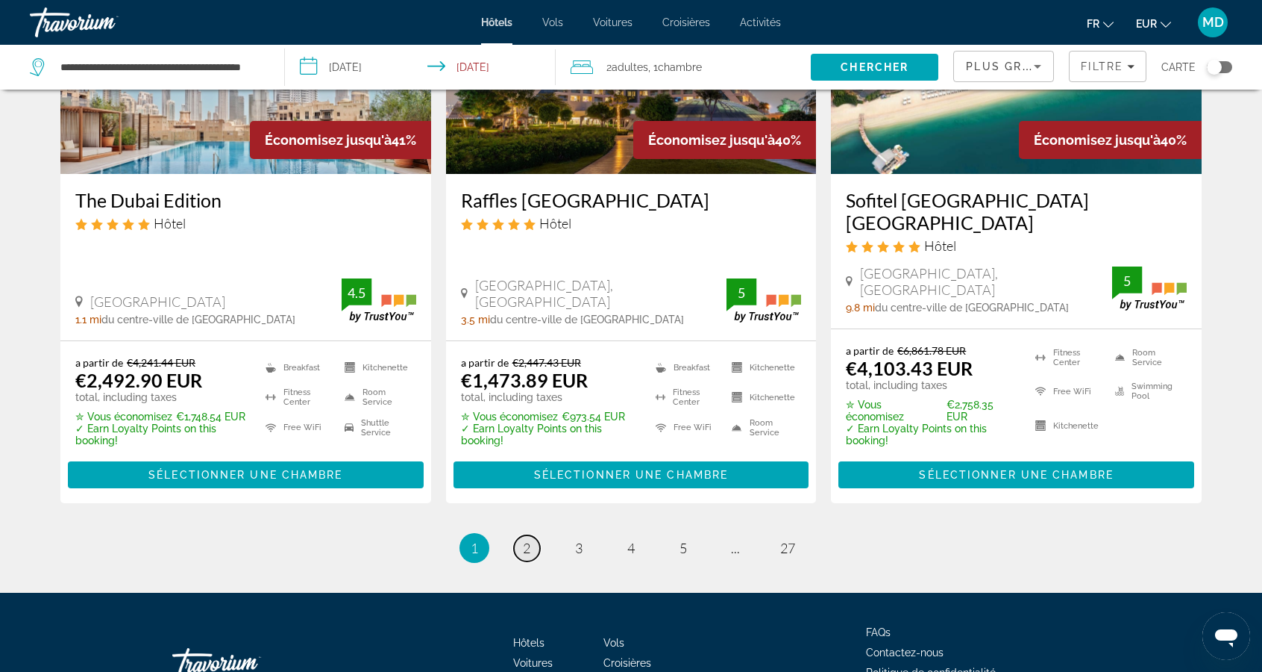
click at [526, 539] on span "2" at bounding box center [526, 547] width 7 height 16
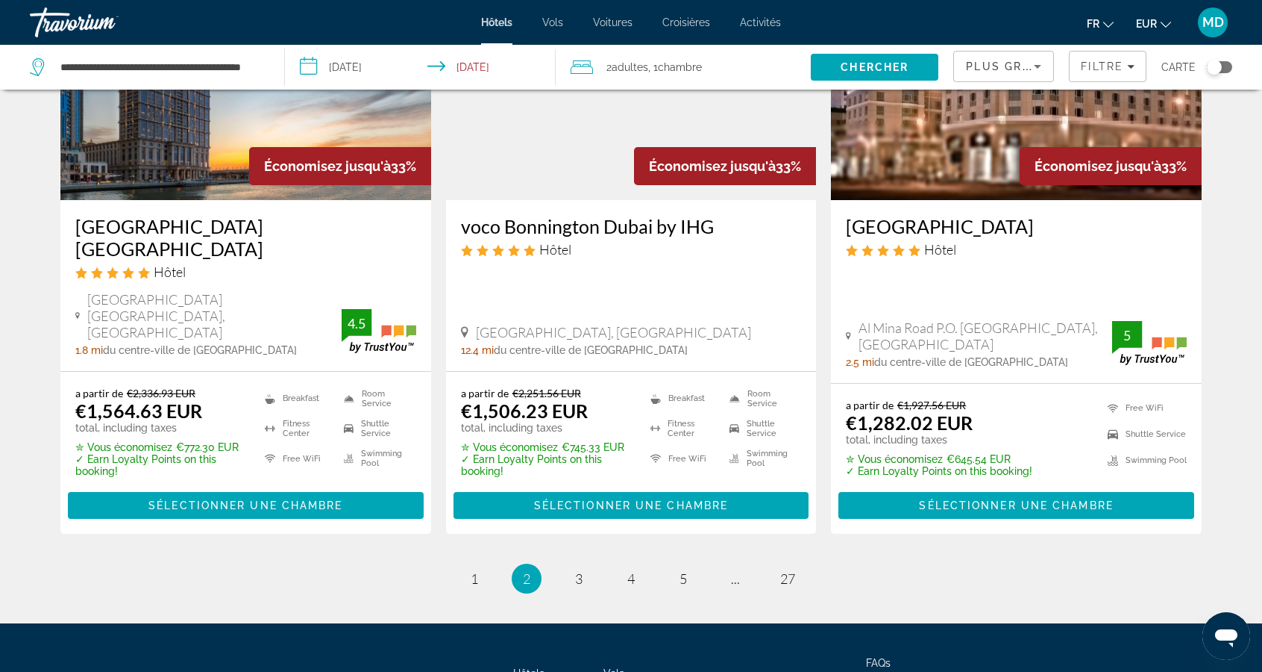
scroll to position [1906, 0]
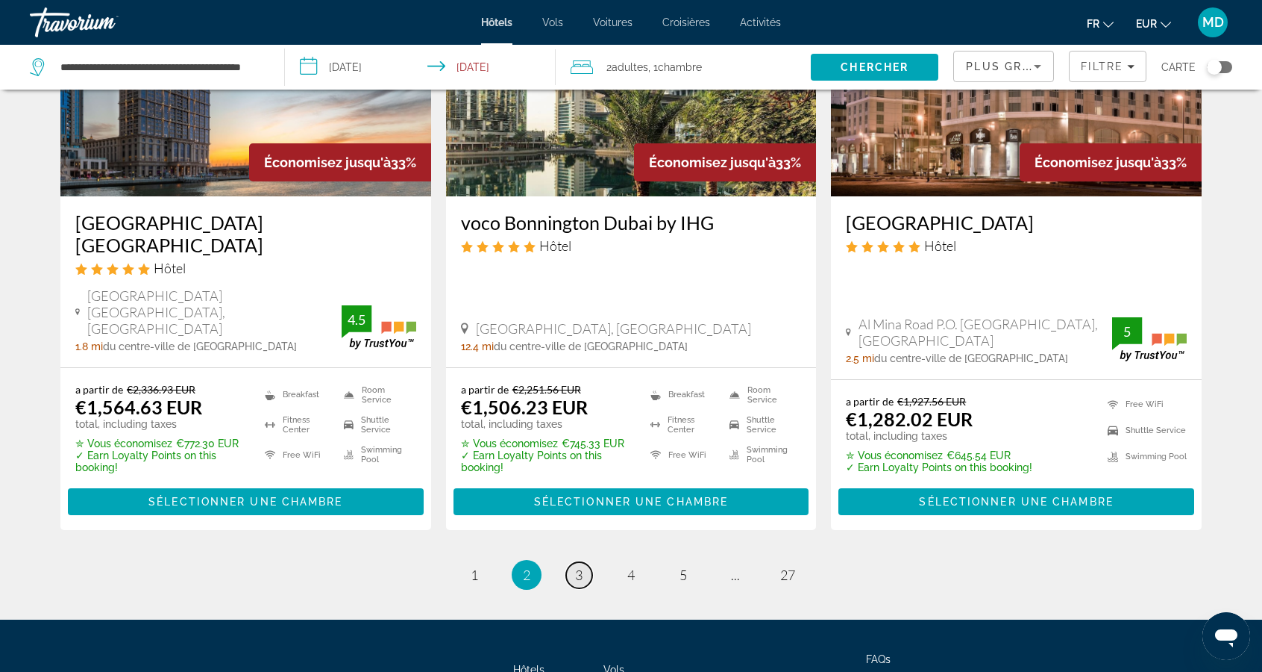
click at [576, 562] on link "page 3" at bounding box center [579, 575] width 26 height 26
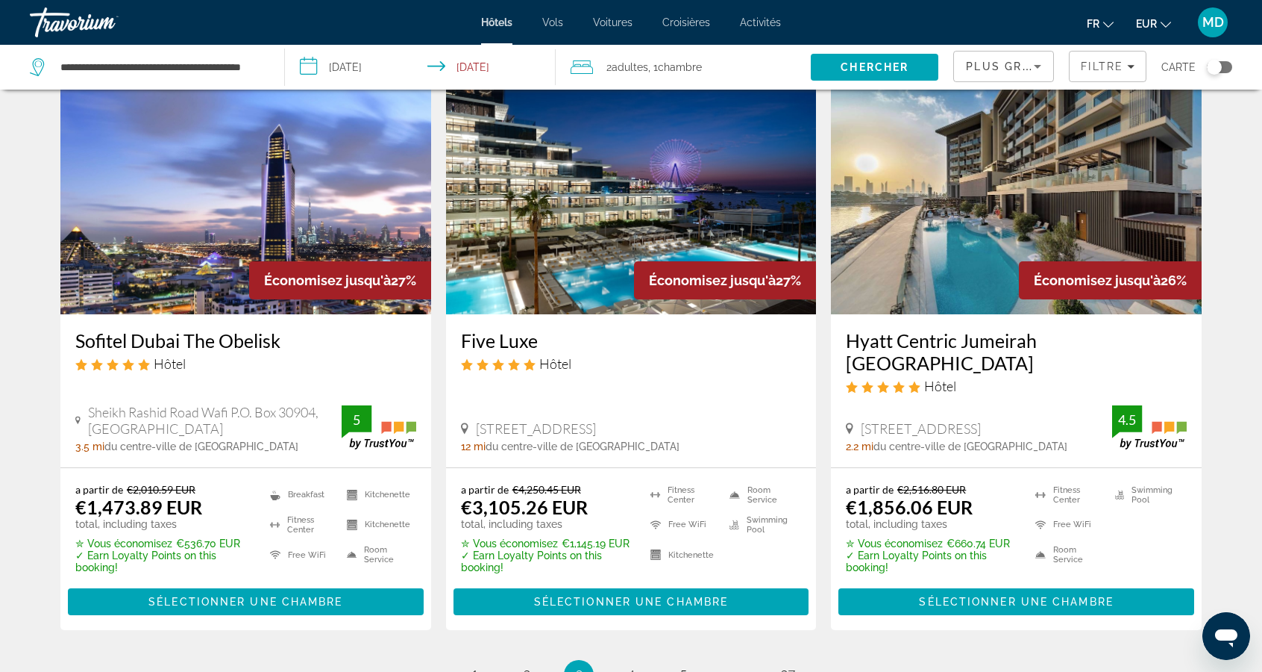
scroll to position [1853, 0]
click at [637, 662] on link "page 4" at bounding box center [632, 675] width 26 height 26
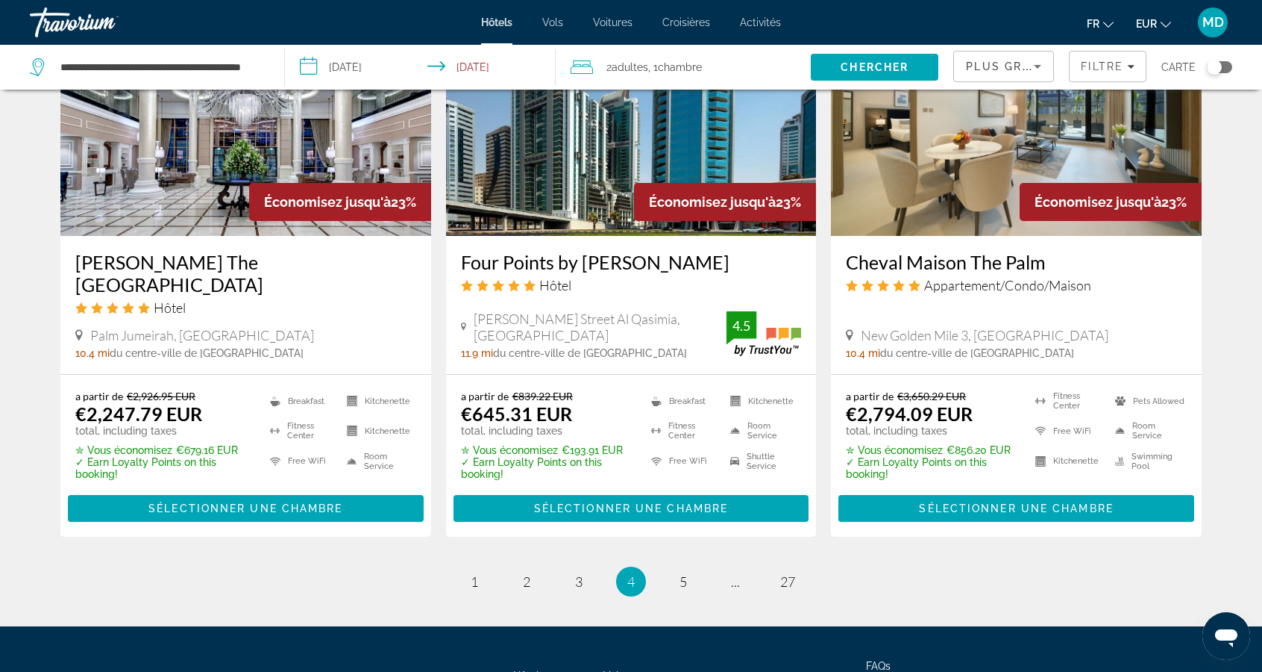
scroll to position [1921, 0]
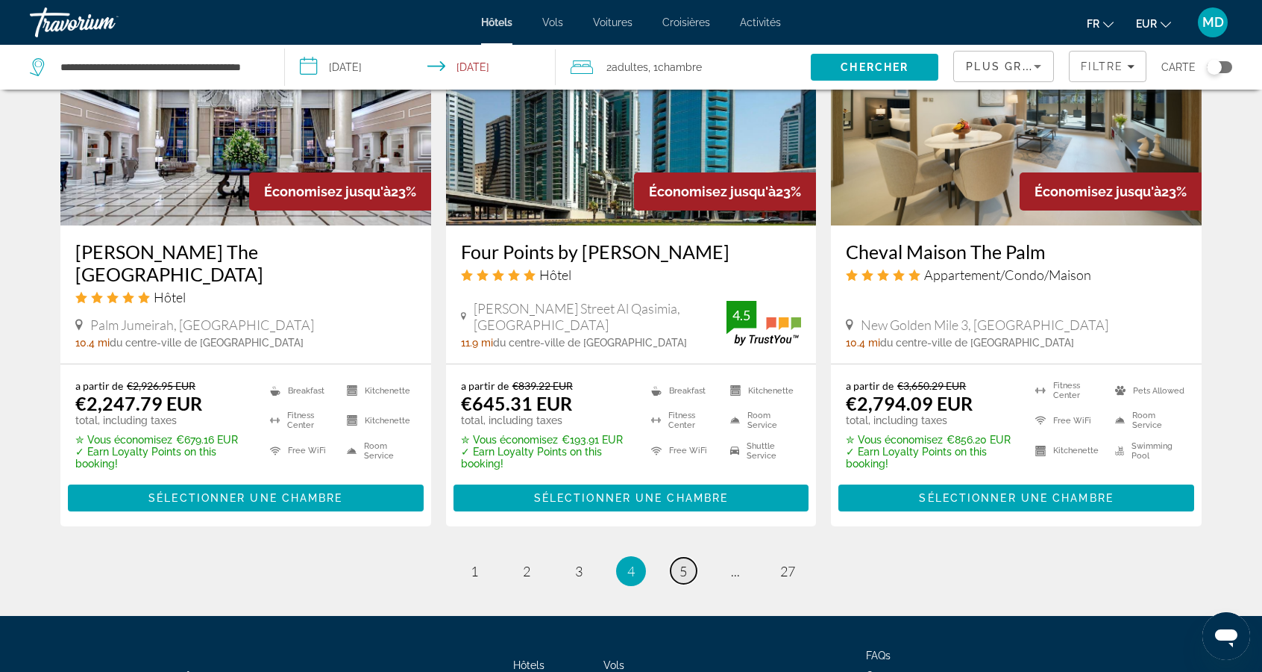
click at [688, 557] on link "page 5" at bounding box center [684, 570] width 26 height 26
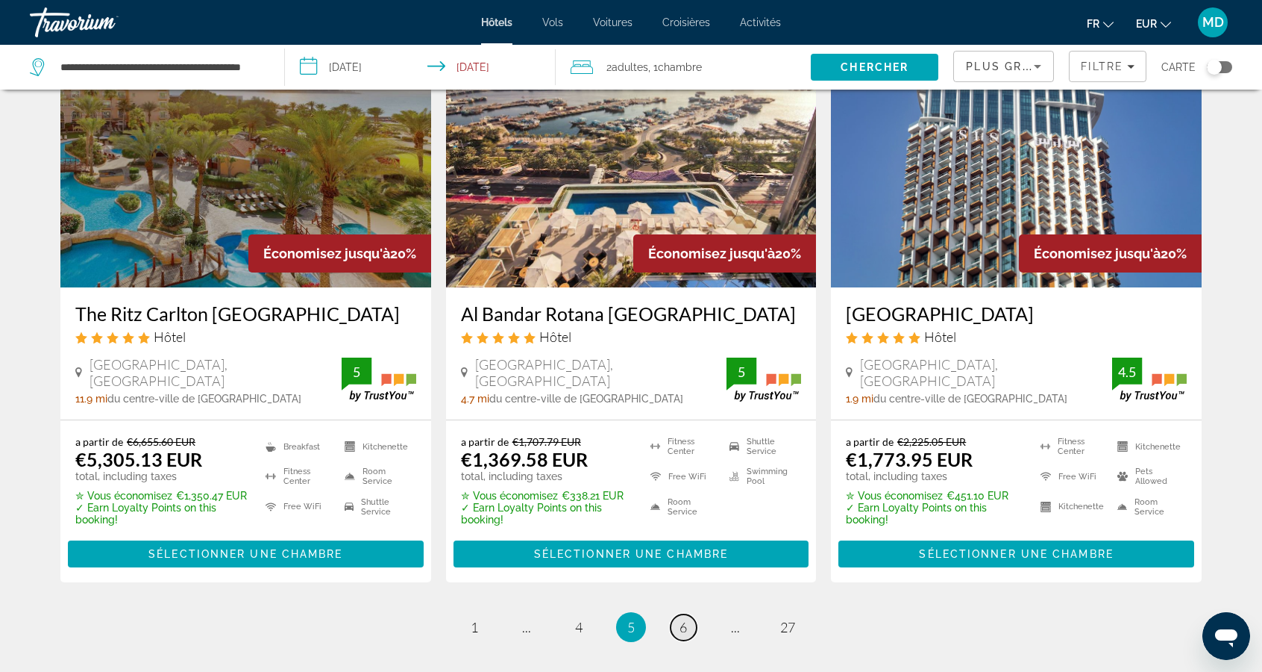
scroll to position [1835, 0]
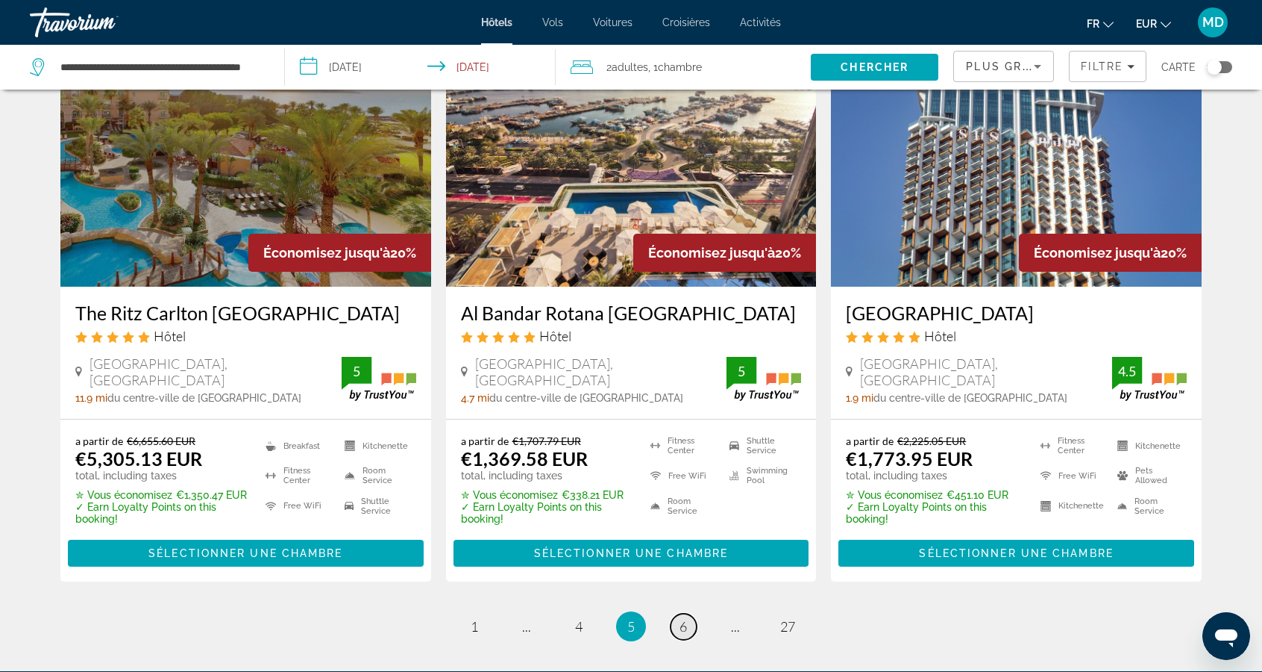
click at [688, 613] on link "page 6" at bounding box center [684, 626] width 26 height 26
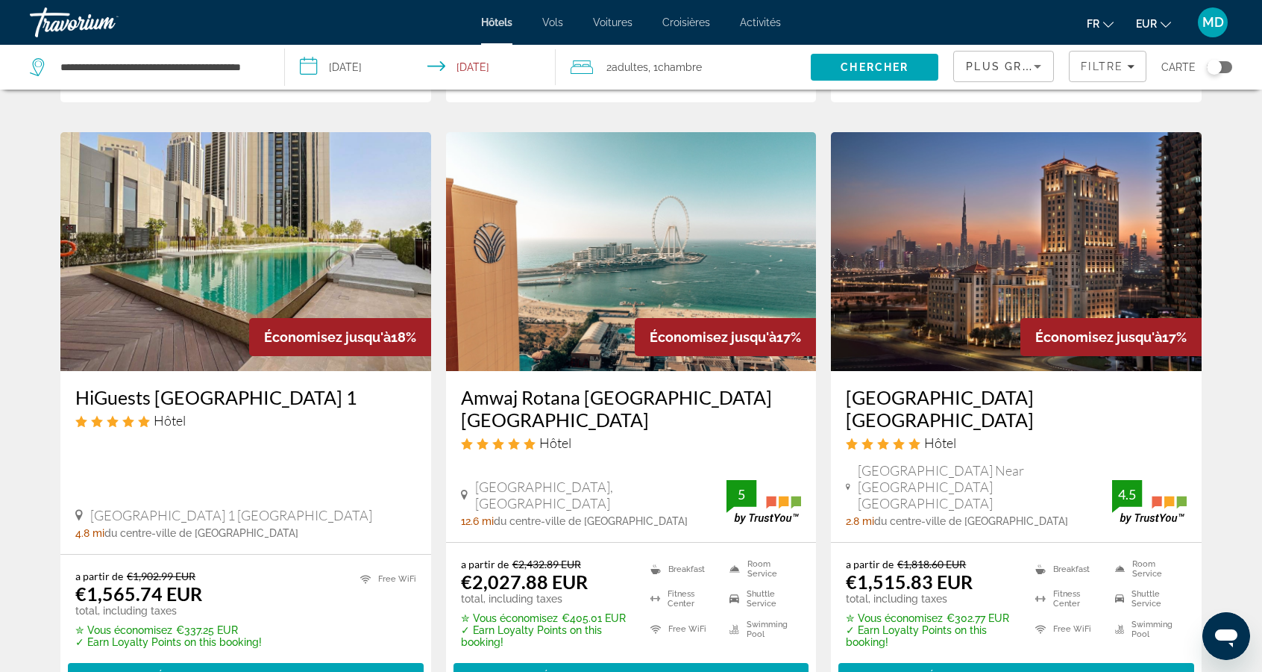
scroll to position [1800, 0]
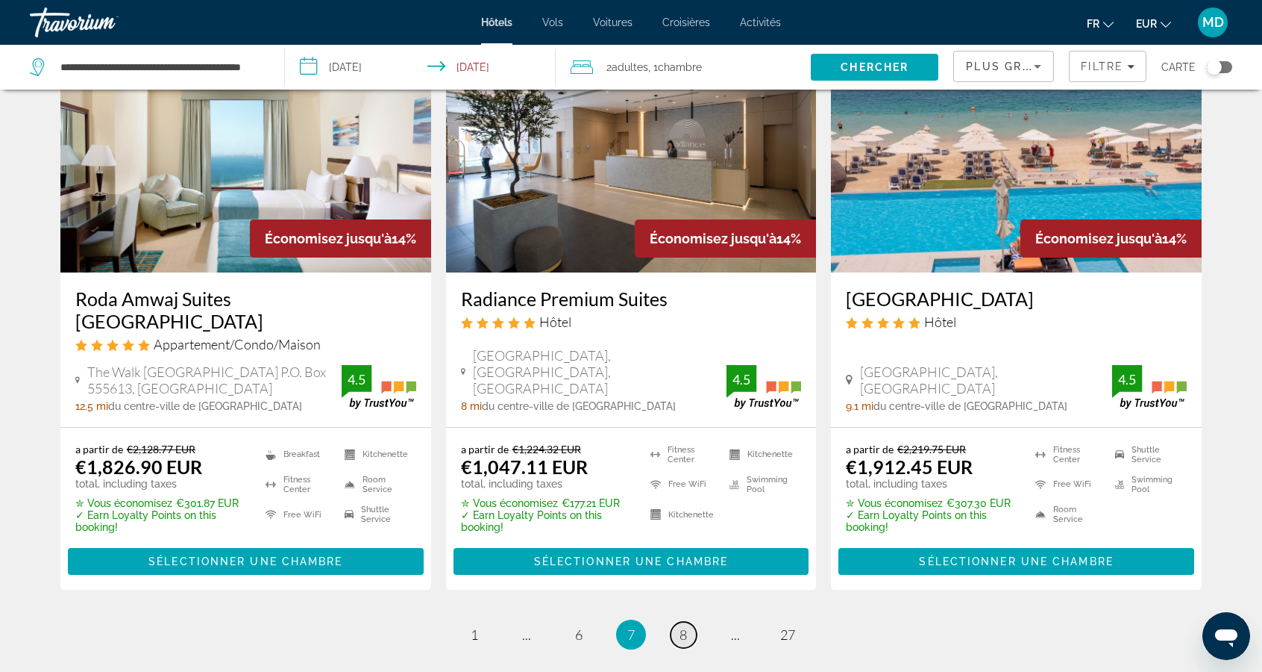
scroll to position [1962, 0]
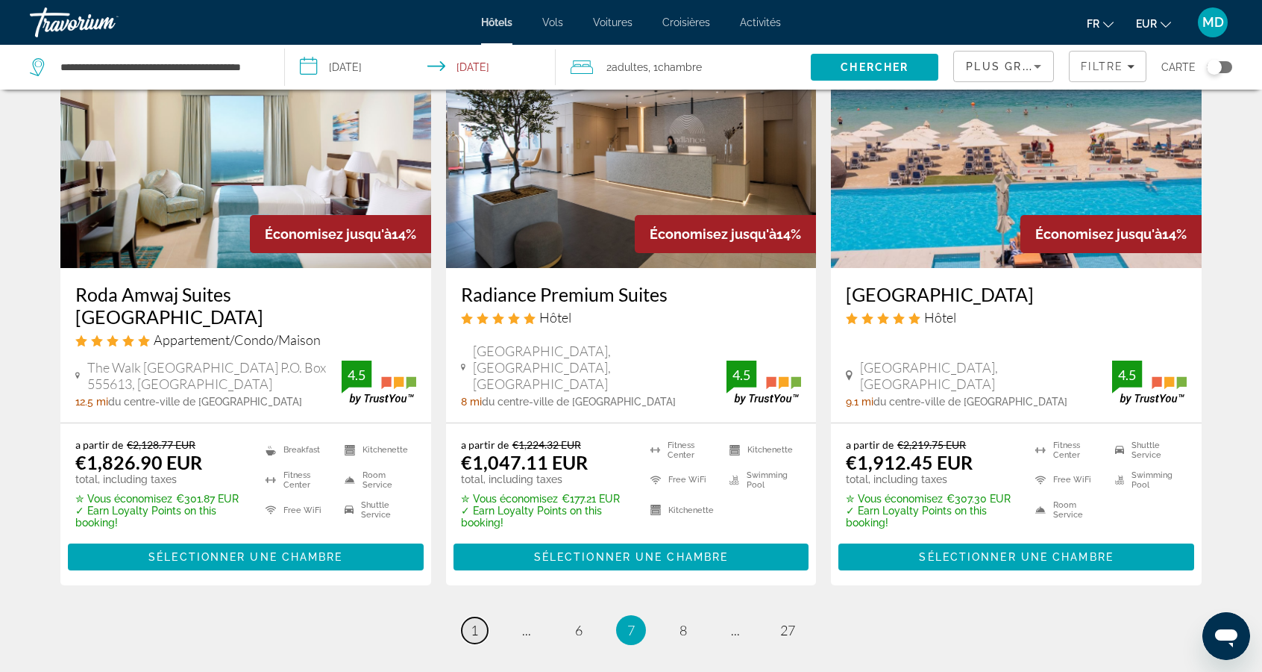
click at [469, 617] on link "page 1" at bounding box center [475, 630] width 26 height 26
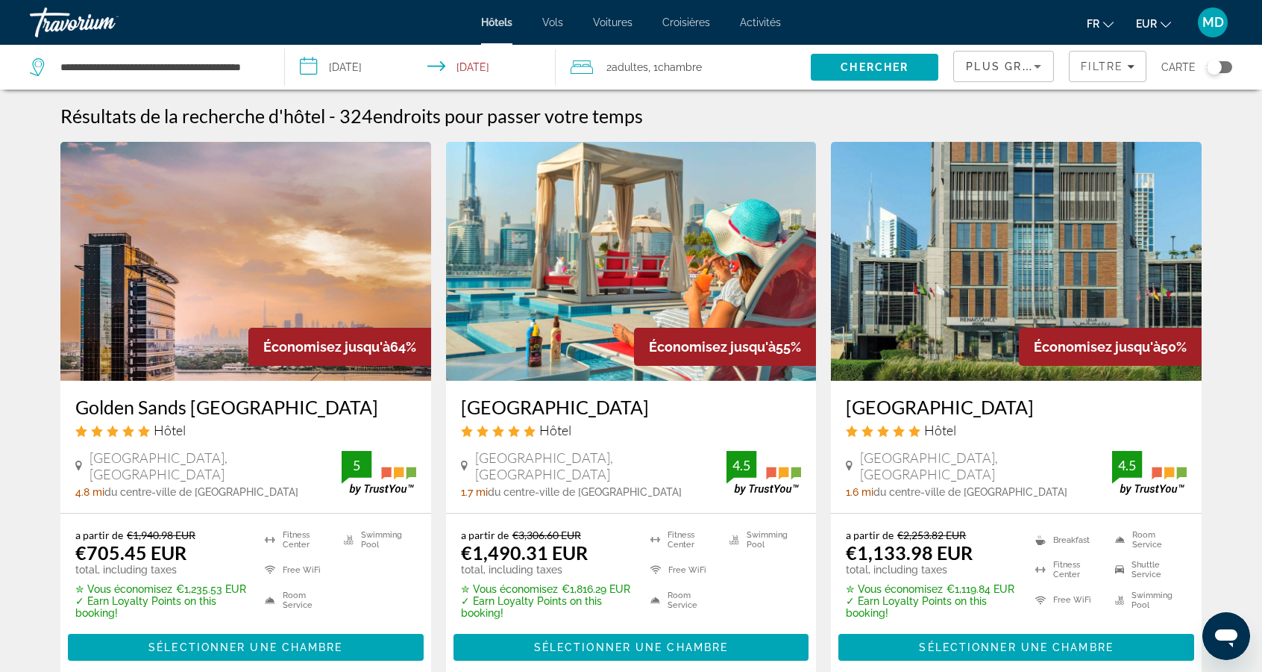
click at [1014, 67] on span "Plus grandes économies" at bounding box center [1055, 66] width 178 height 12
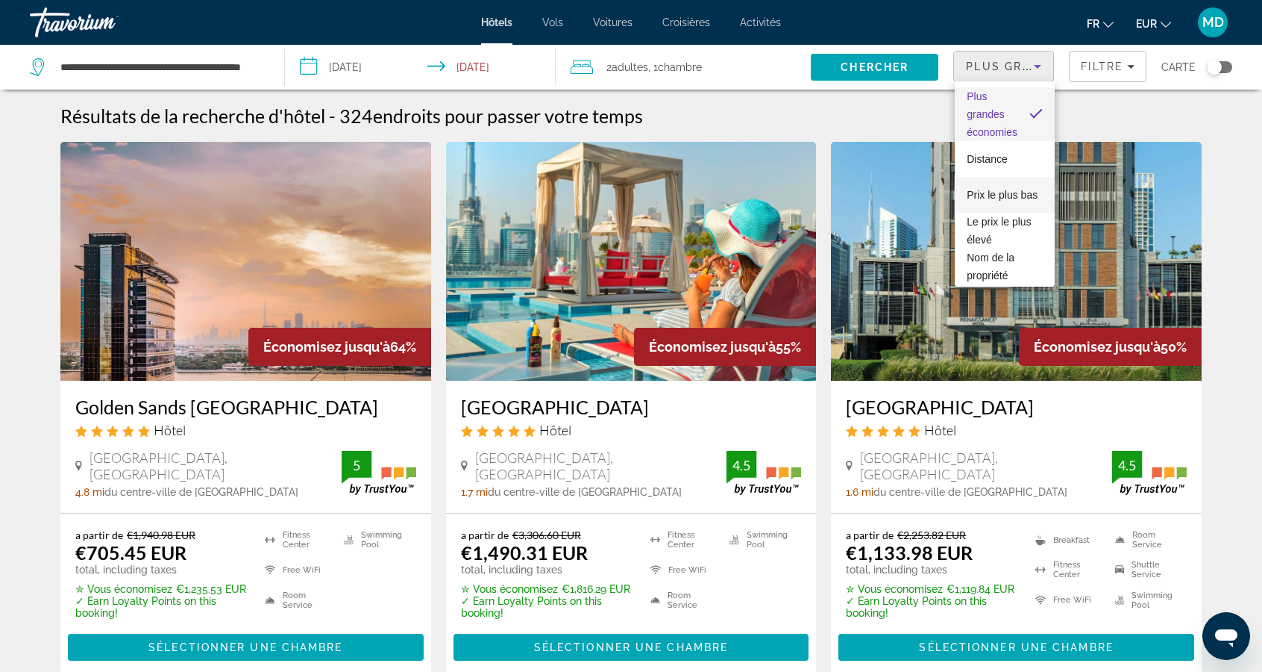
click at [1027, 192] on span "Prix le plus bas" at bounding box center [1002, 195] width 71 height 12
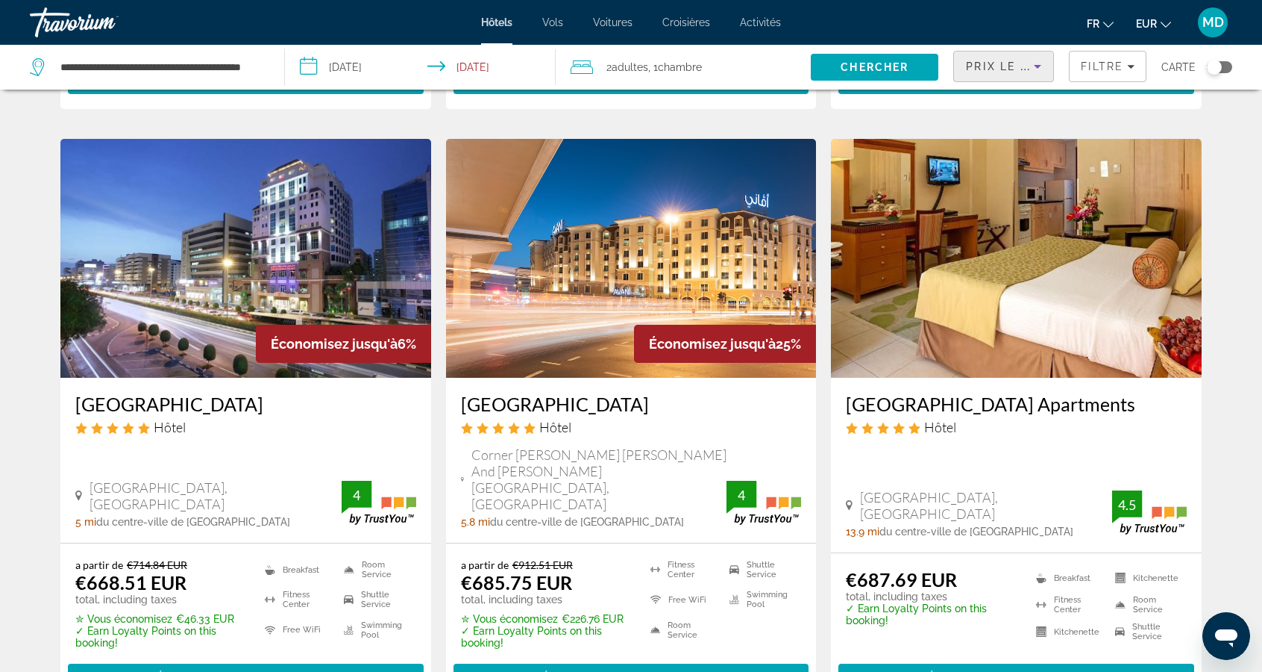
scroll to position [1674, 0]
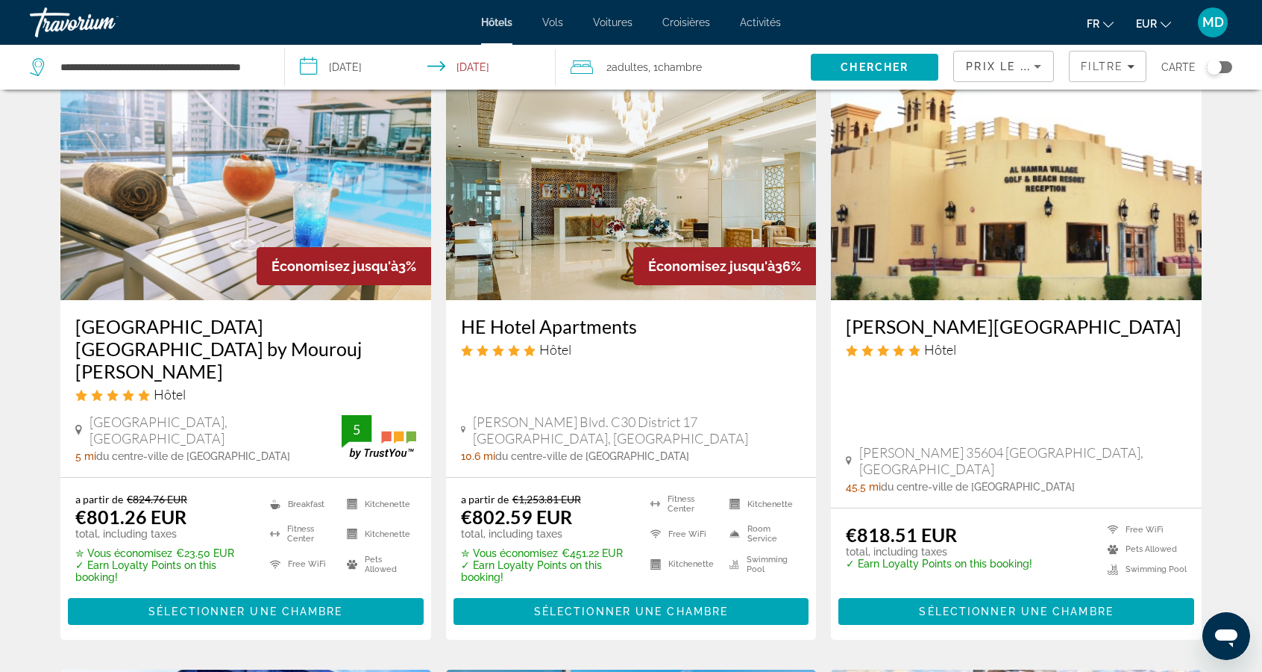
scroll to position [1197, 0]
